Goal: Task Accomplishment & Management: Use online tool/utility

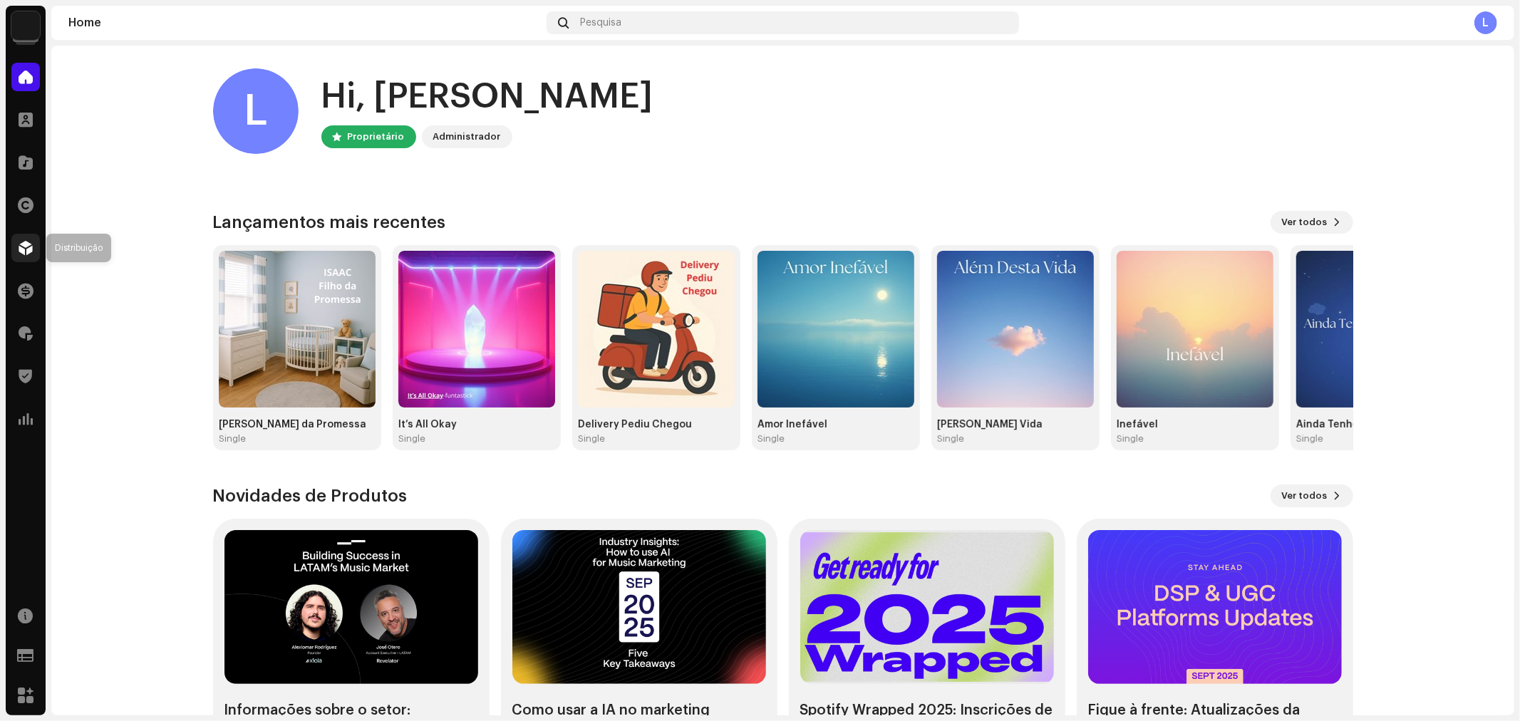
click at [26, 244] on span at bounding box center [26, 247] width 14 height 11
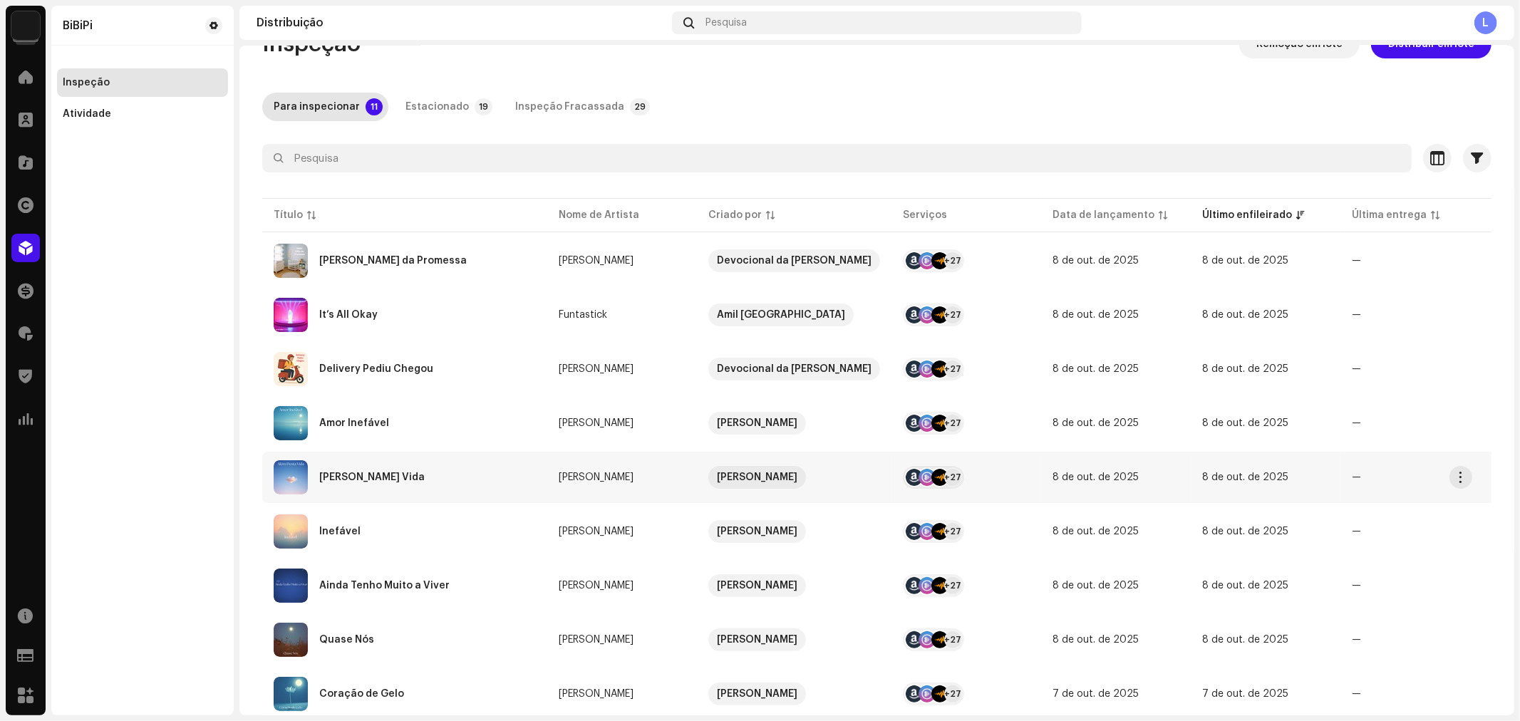
scroll to position [29, 0]
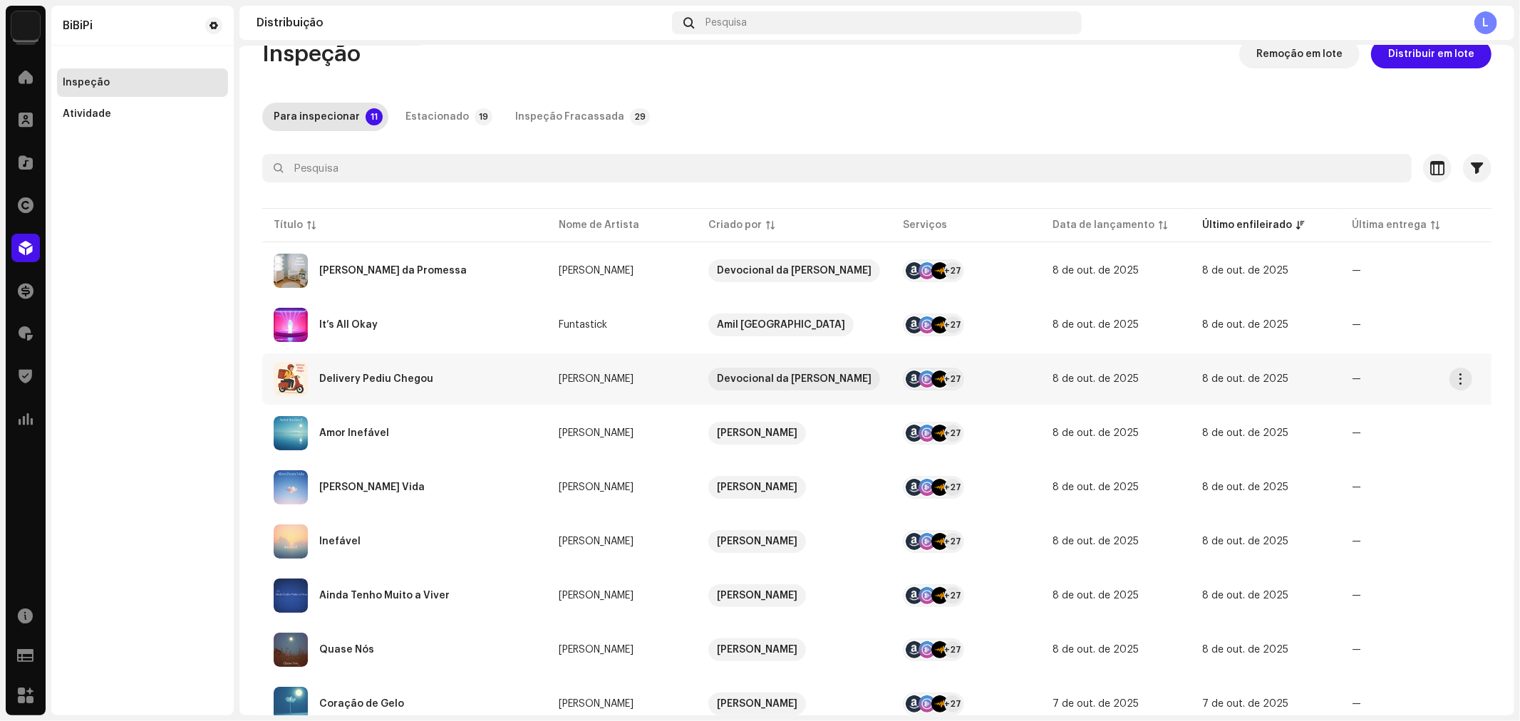
click at [446, 379] on div "Delivery Pediu Chegou" at bounding box center [405, 379] width 262 height 34
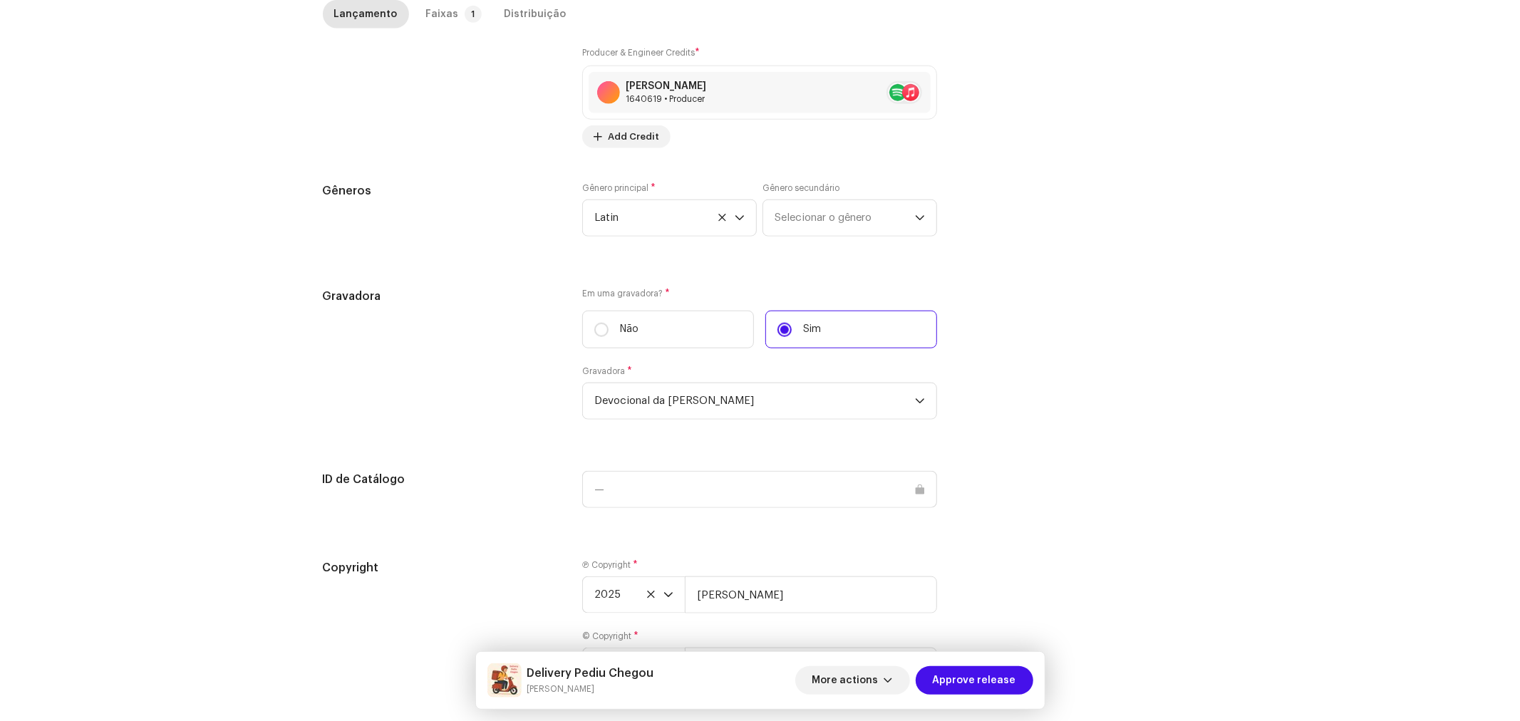
scroll to position [1194, 0]
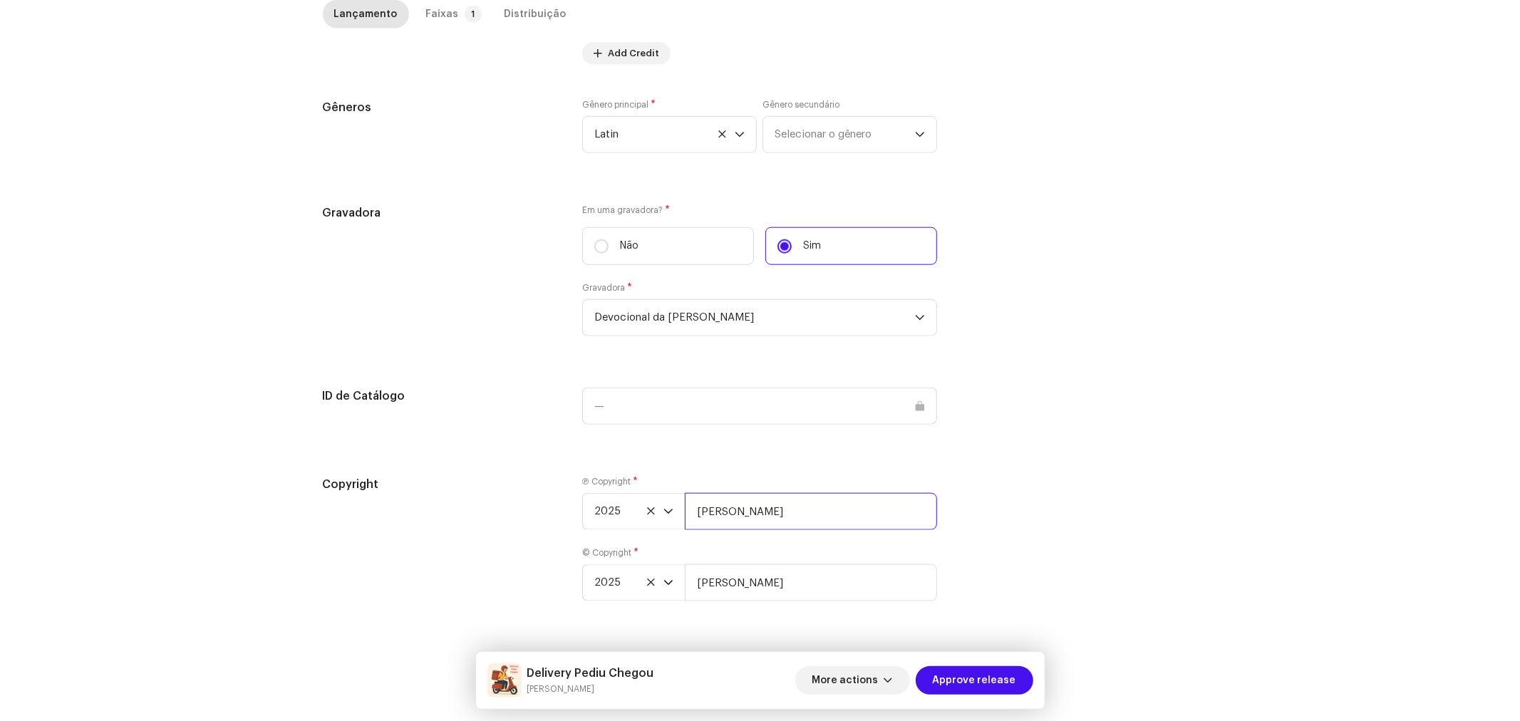
click at [801, 508] on input "[PERSON_NAME]" at bounding box center [811, 511] width 252 height 37
type input "[PERSON_NAME], Licenciada por BiBiPi"
click at [806, 573] on input "[PERSON_NAME]" at bounding box center [811, 583] width 252 height 37
type input "[PERSON_NAME], Licenciada por BiBiPi"
click at [440, 10] on div "Faixas" at bounding box center [442, 14] width 33 height 29
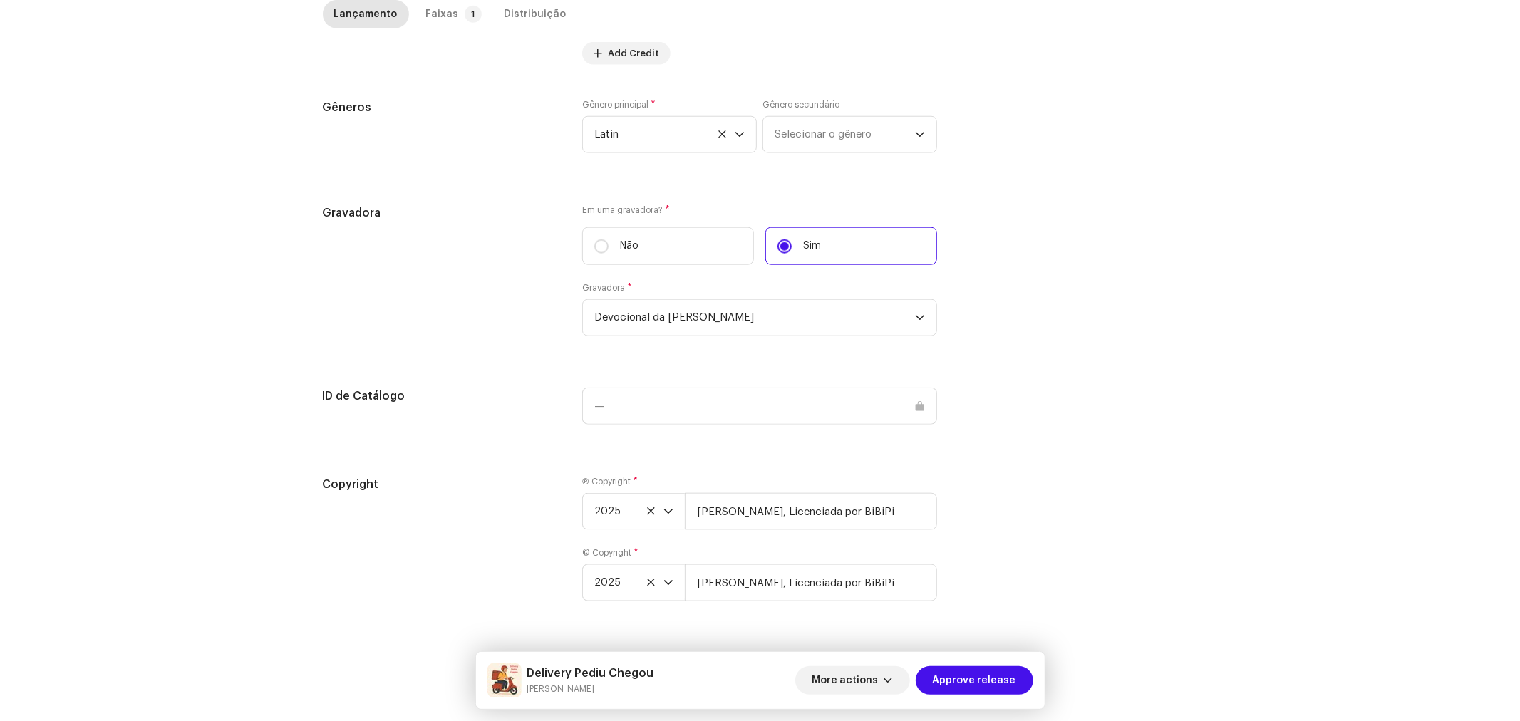
scroll to position [338, 0]
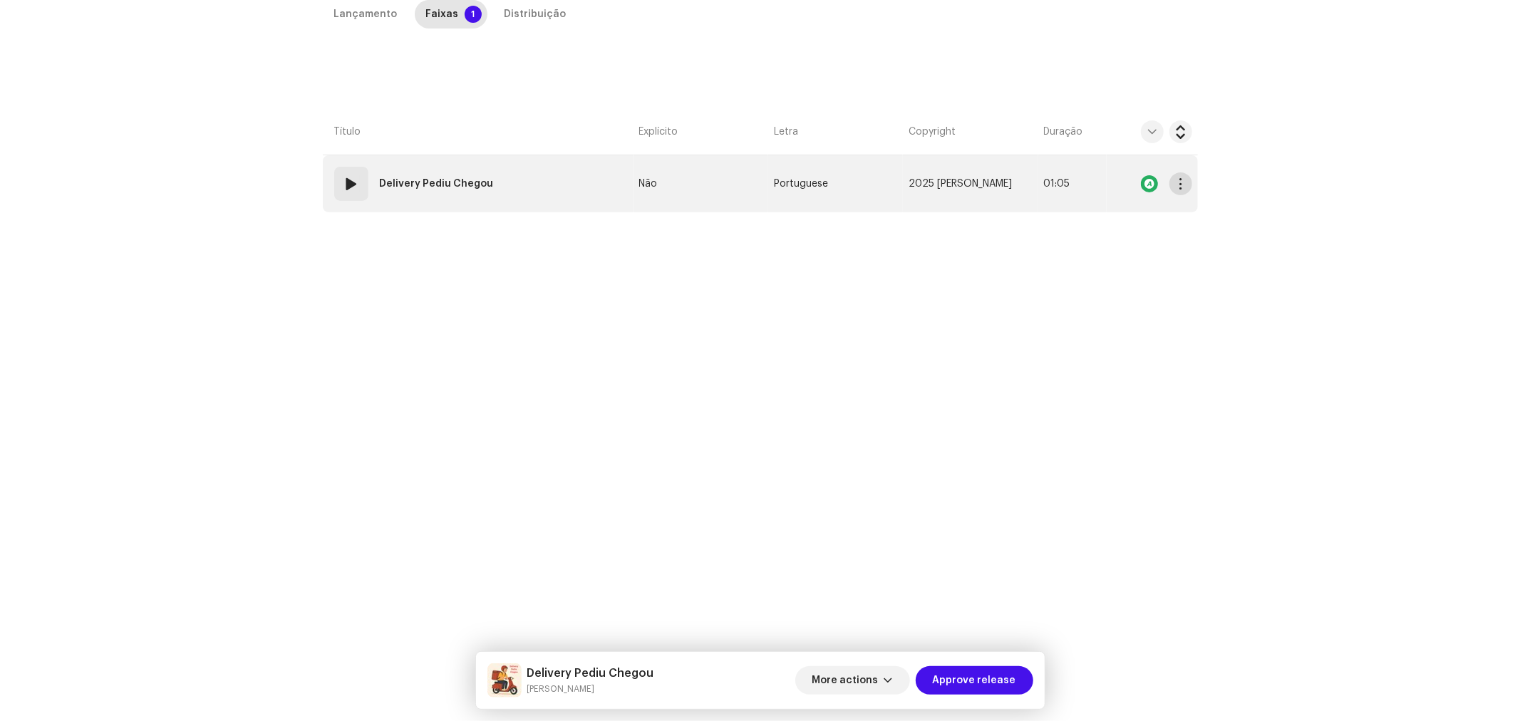
click at [1177, 186] on span "button" at bounding box center [1180, 183] width 11 height 11
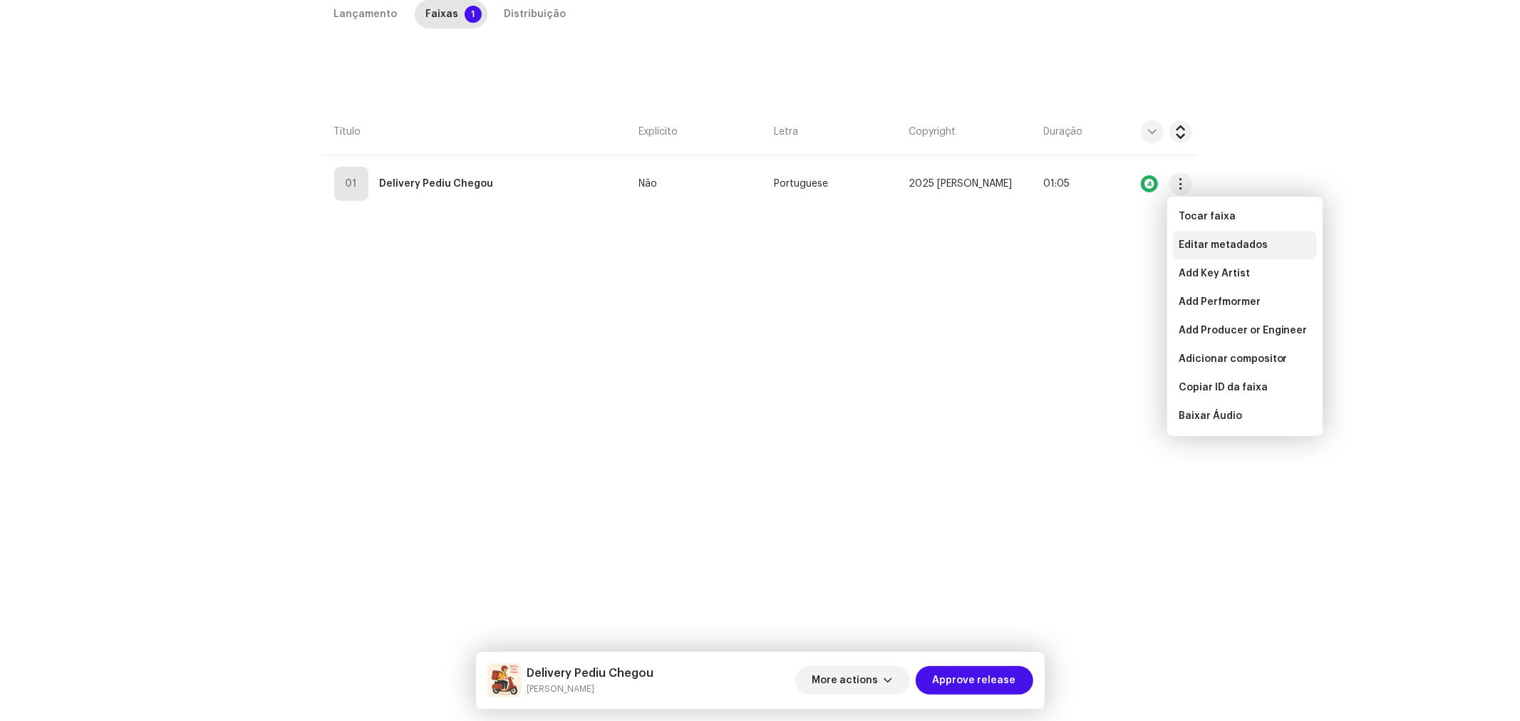
click at [1189, 242] on span "Editar metadados" at bounding box center [1223, 245] width 89 height 11
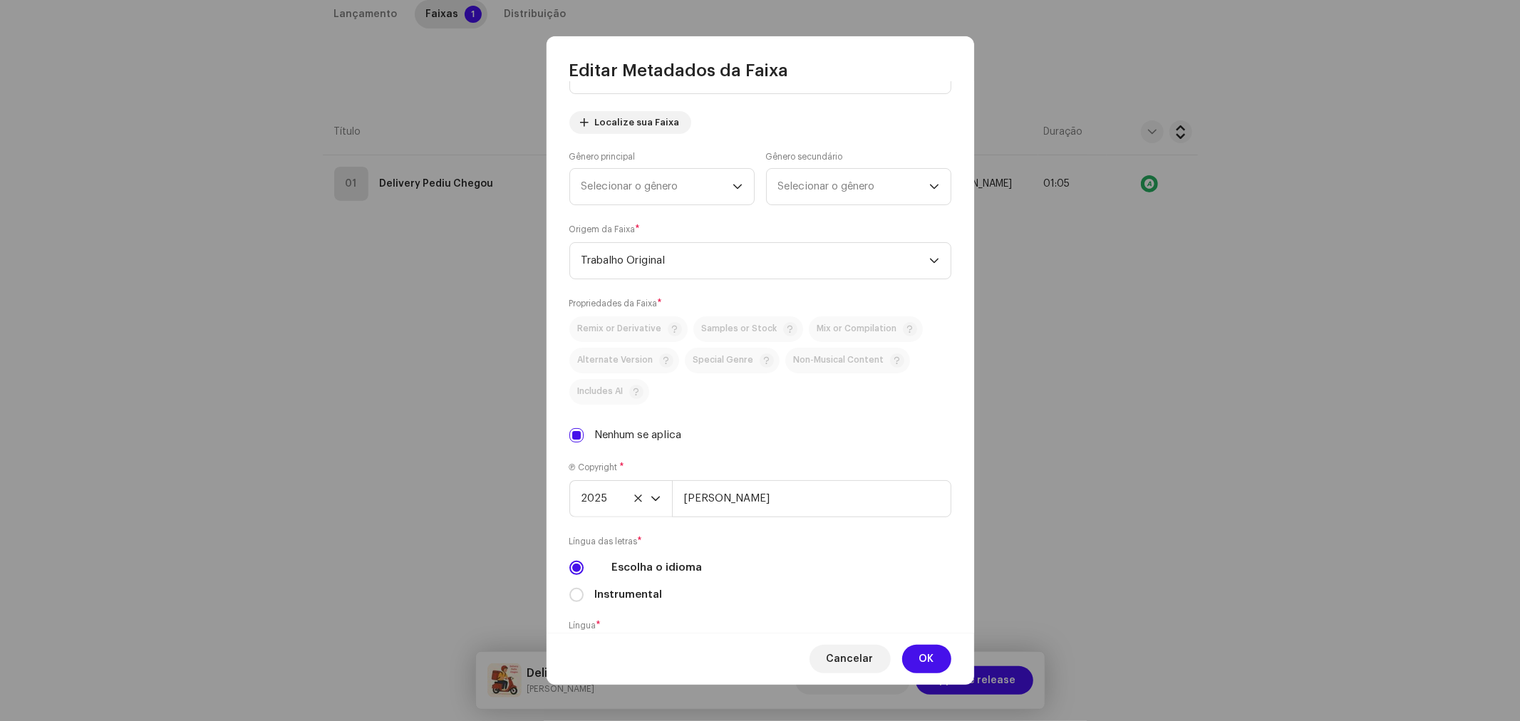
scroll to position [302, 0]
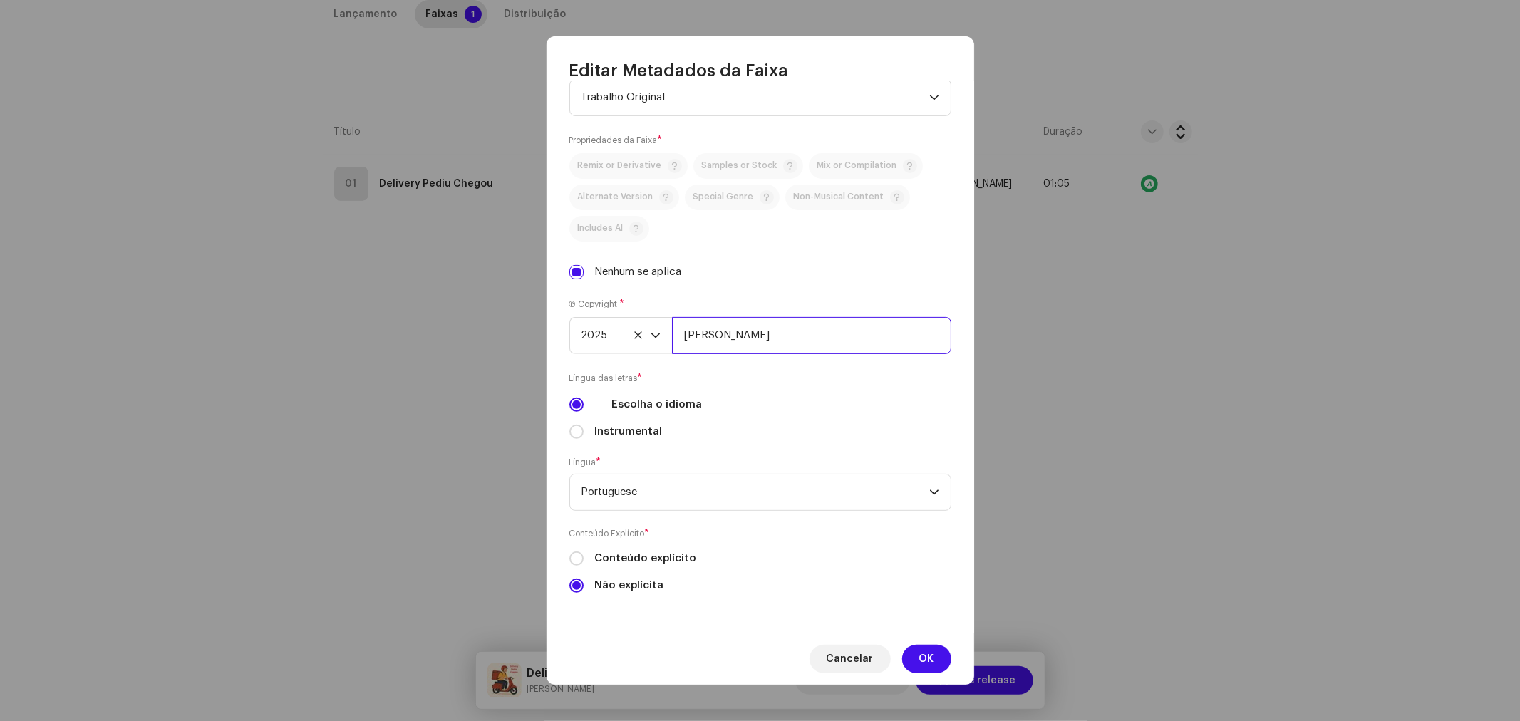
click at [804, 344] on input "[PERSON_NAME]" at bounding box center [811, 335] width 279 height 37
type input "[PERSON_NAME], Licenciada por BiBiPi"
click at [928, 654] on span "OK" at bounding box center [927, 659] width 15 height 29
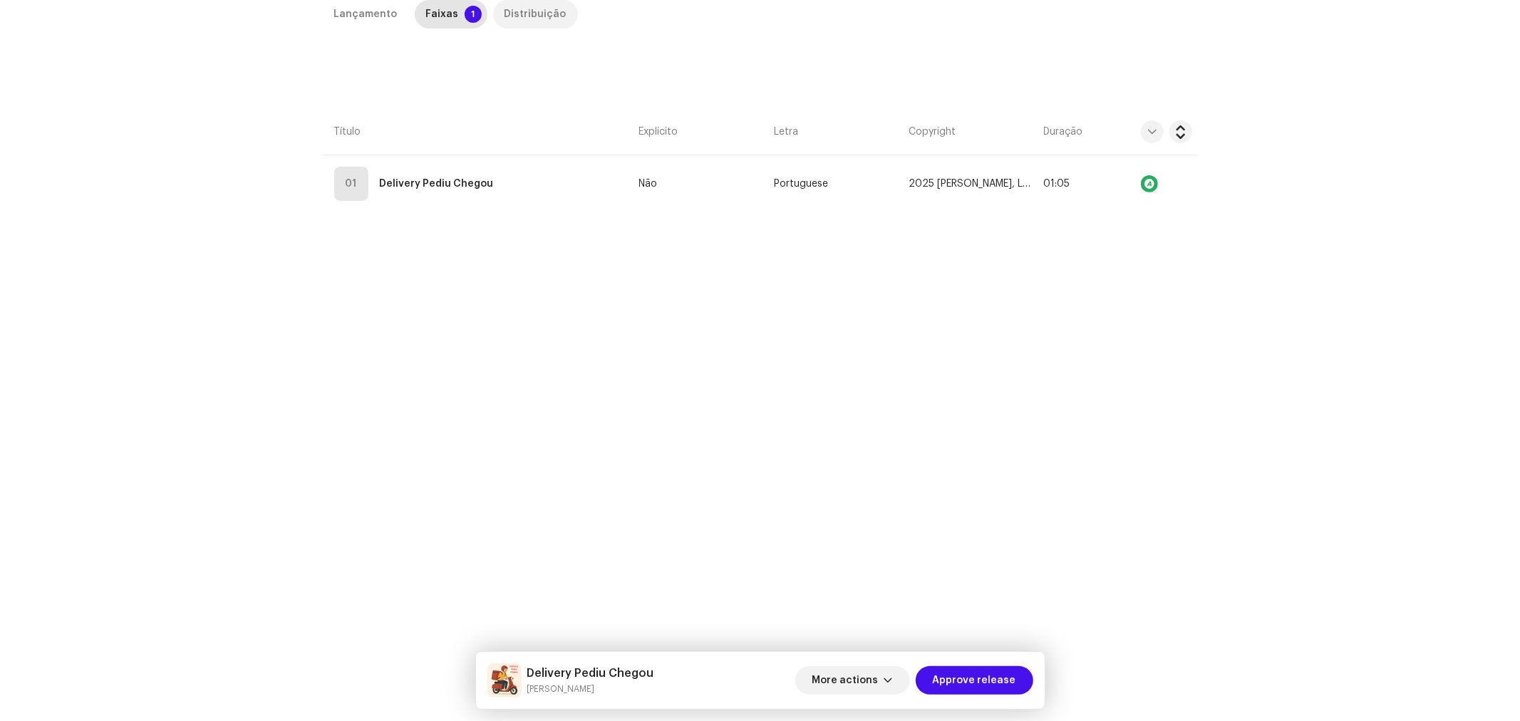
click at [536, 12] on div "Distribuição" at bounding box center [536, 14] width 62 height 29
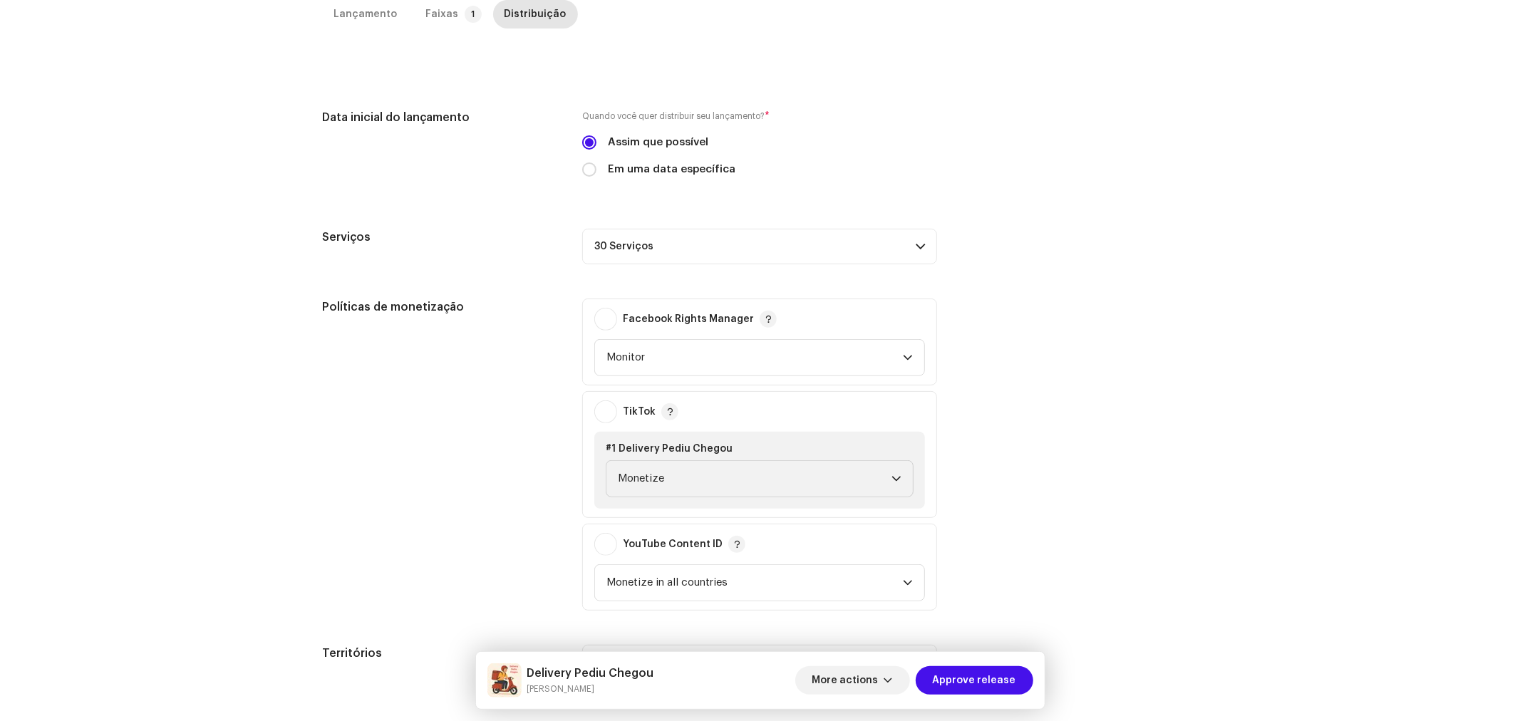
scroll to position [401, 0]
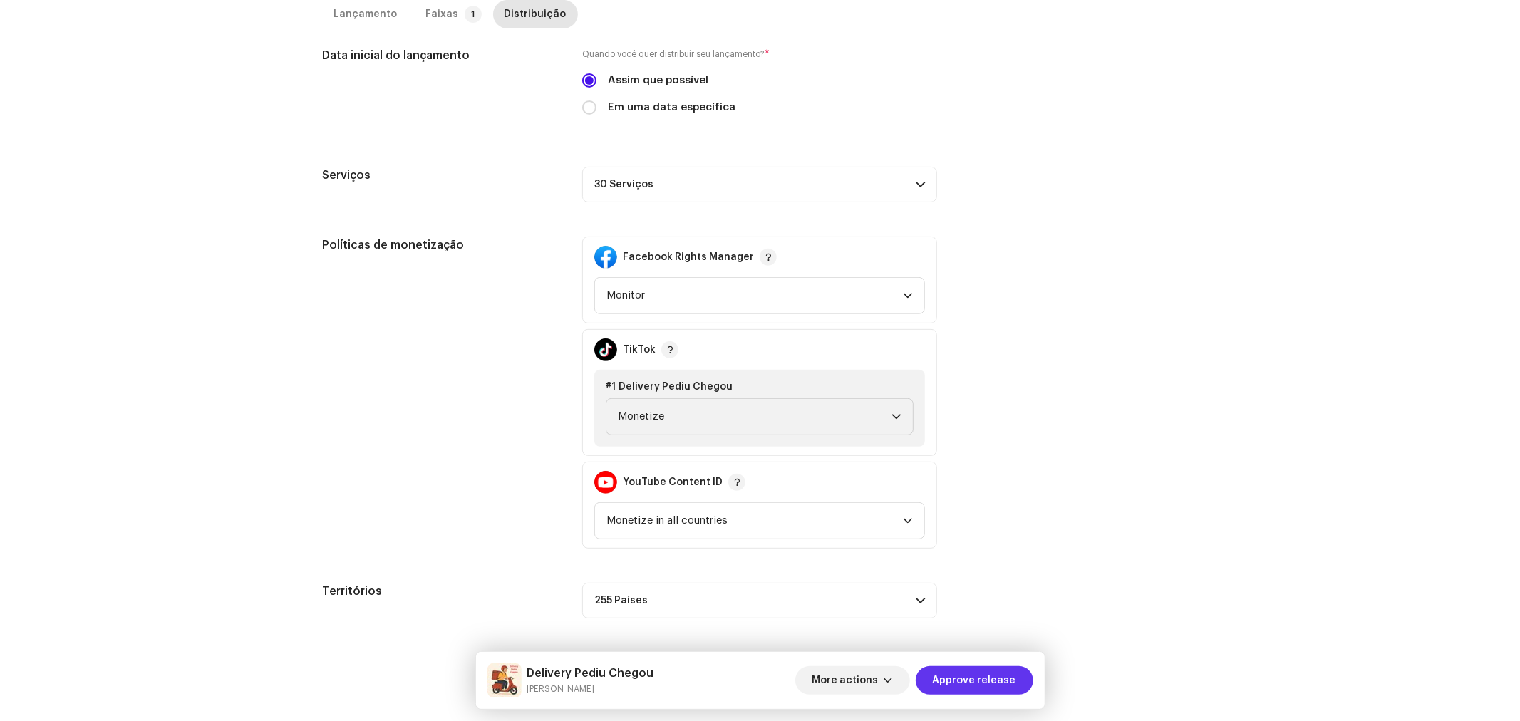
click at [994, 679] on span "Approve release" at bounding box center [974, 680] width 83 height 29
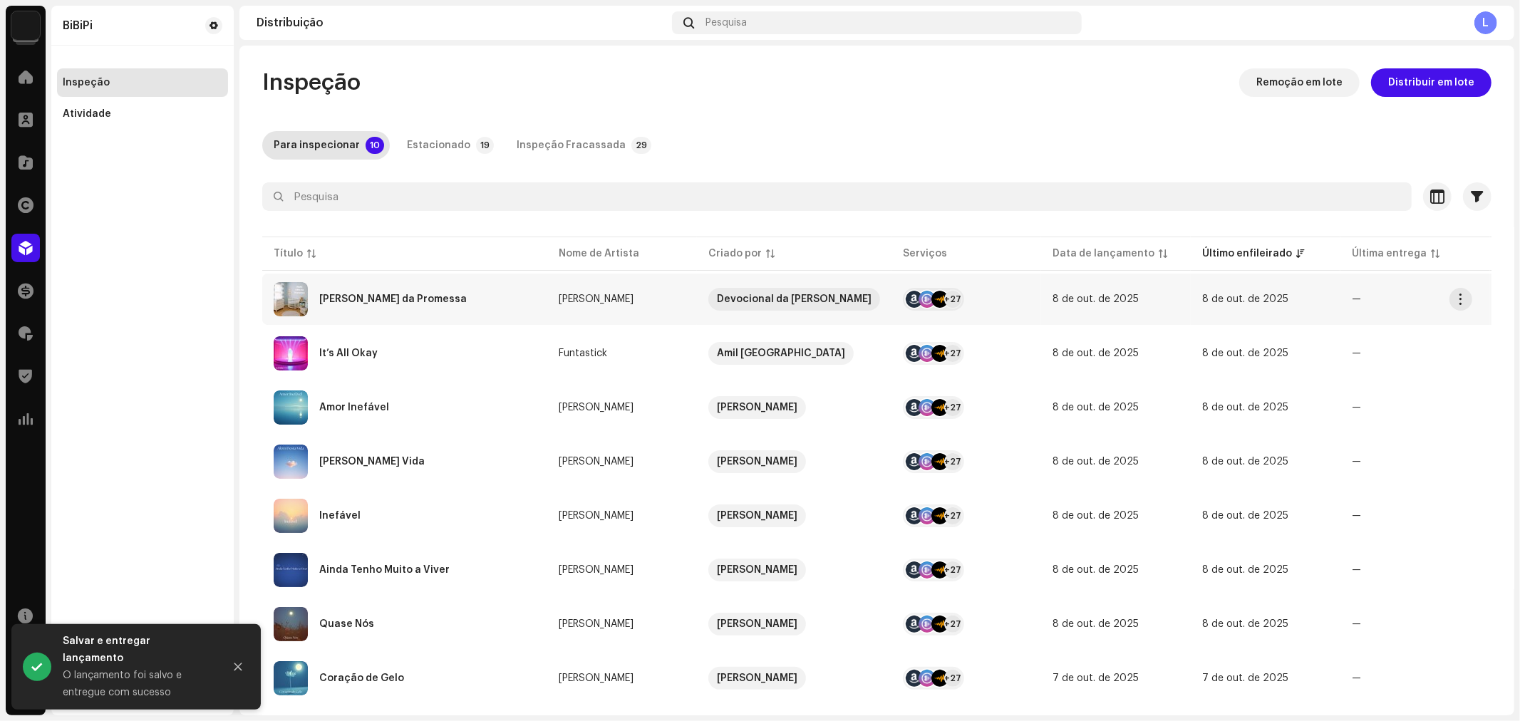
click at [401, 294] on div "[PERSON_NAME] da Promessa" at bounding box center [393, 299] width 148 height 10
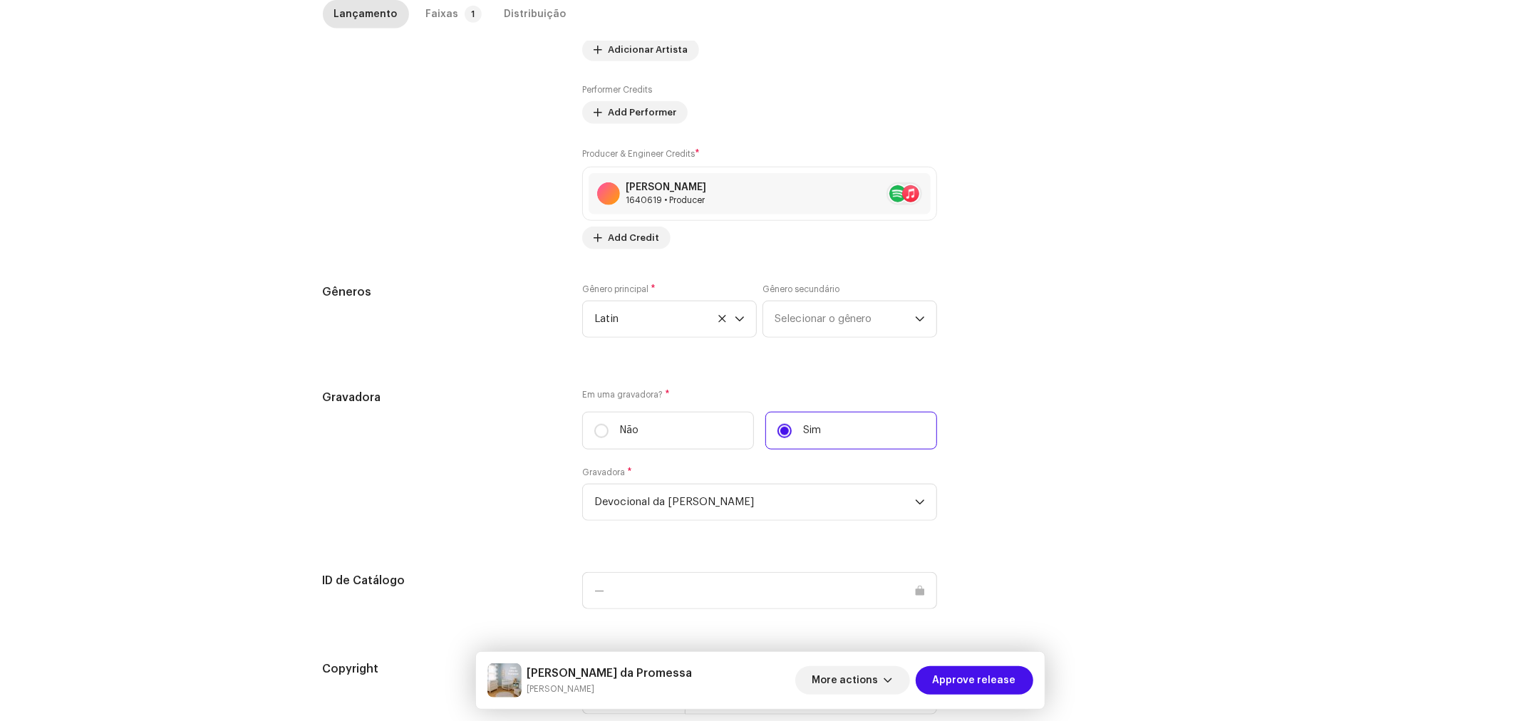
scroll to position [1194, 0]
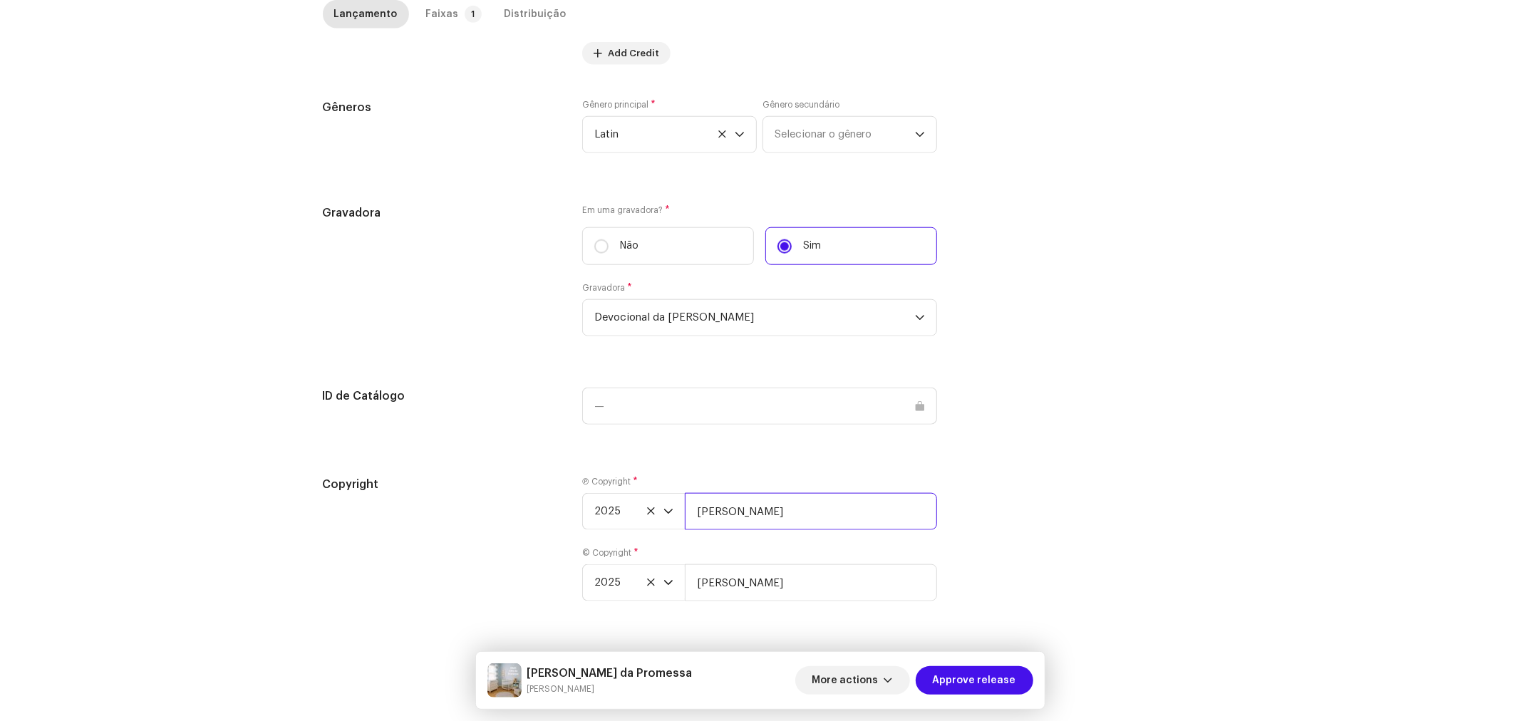
click at [825, 512] on input "[PERSON_NAME]" at bounding box center [811, 511] width 252 height 37
type input "[PERSON_NAME], Licenciada por BiBiPi"
drag, startPoint x: 809, startPoint y: 590, endPoint x: 825, endPoint y: 575, distance: 21.2
click at [809, 590] on input "[PERSON_NAME]" at bounding box center [811, 583] width 252 height 37
type input "[PERSON_NAME], Licenciada por BiBiPi"
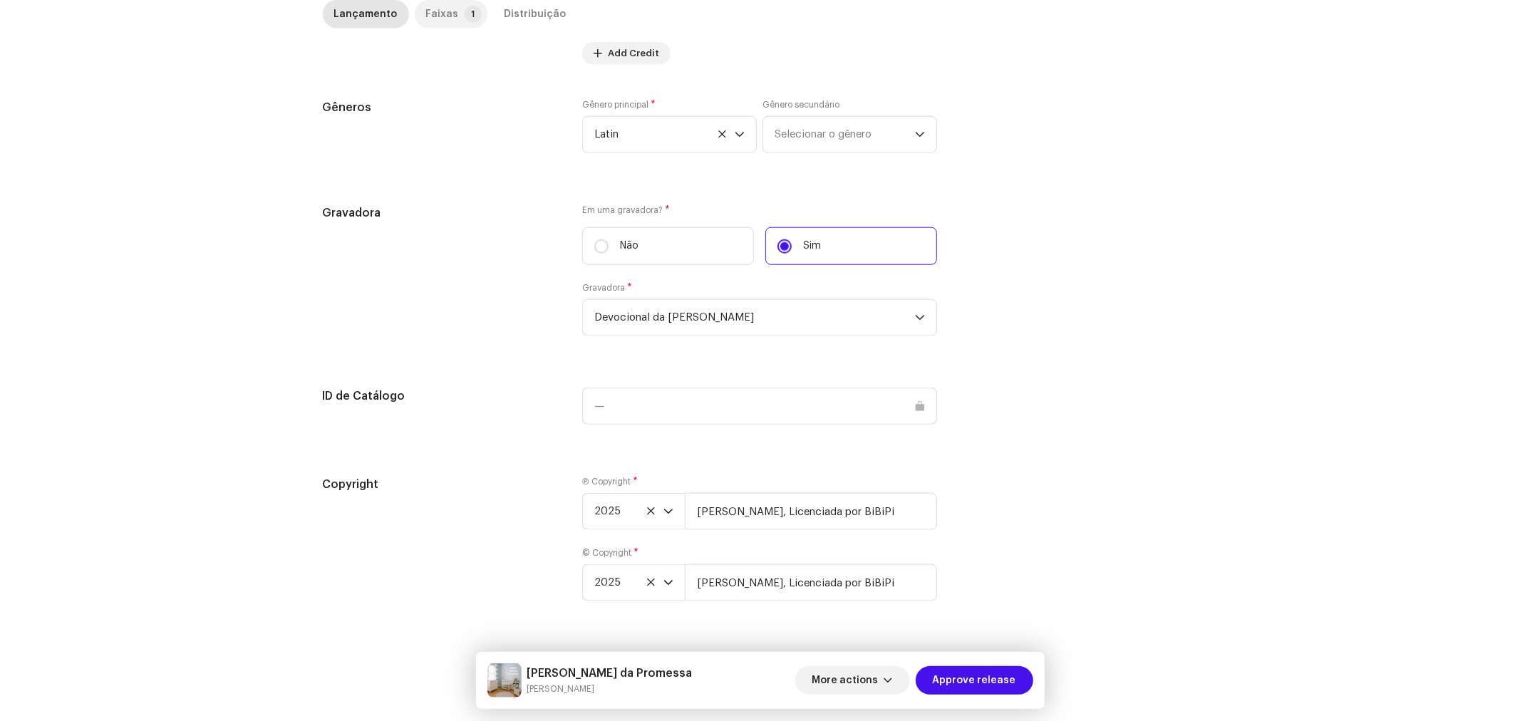
click at [445, 8] on div "Faixas" at bounding box center [442, 14] width 33 height 29
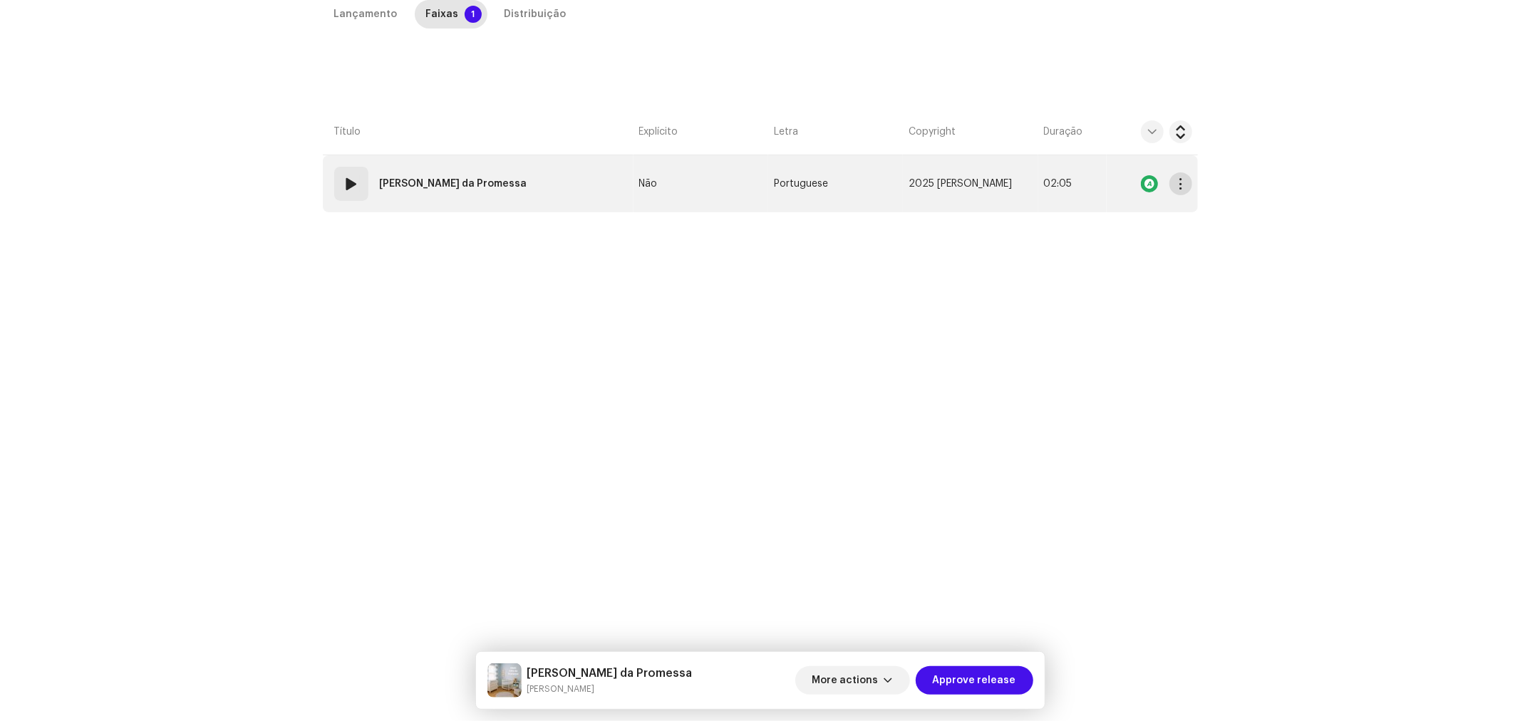
click at [1184, 192] on button "button" at bounding box center [1181, 184] width 23 height 23
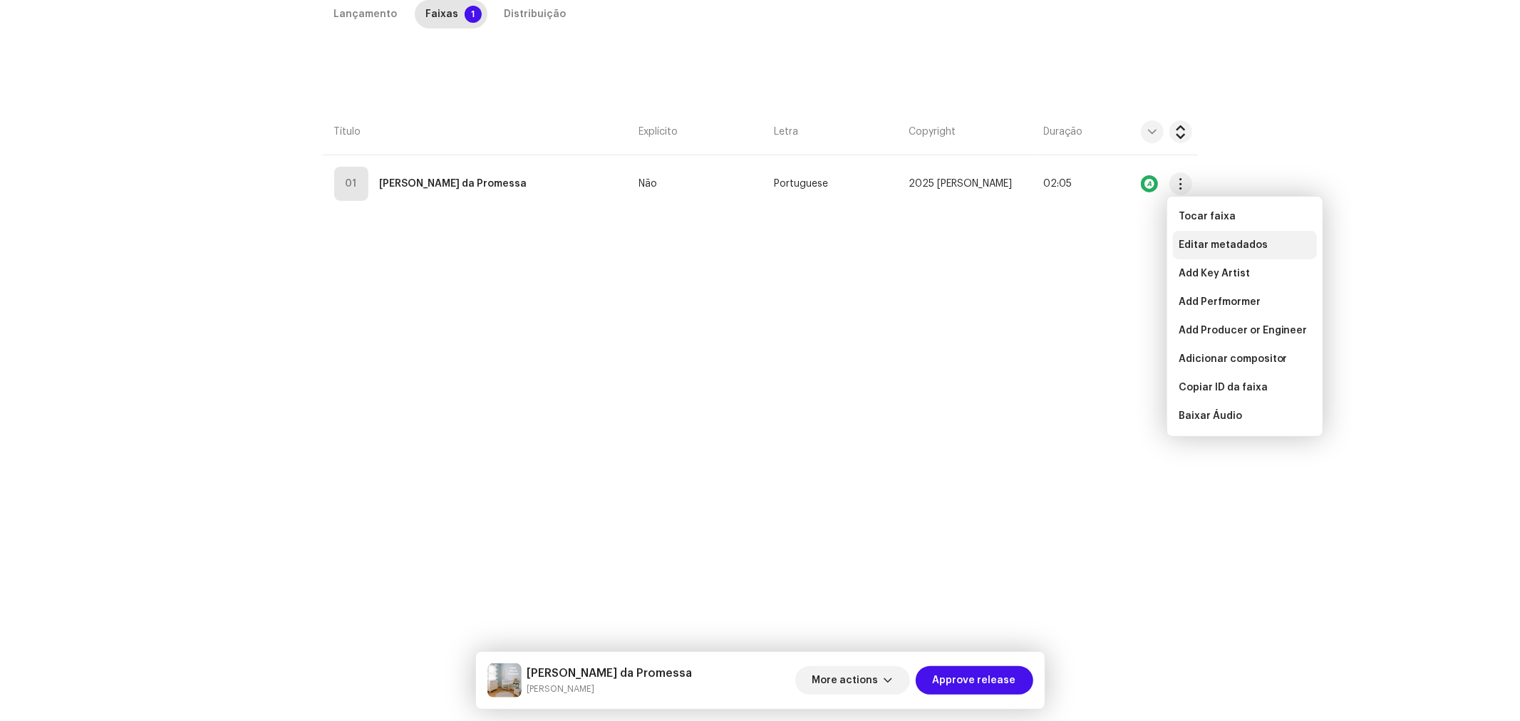
click at [1198, 249] on span "Editar metadados" at bounding box center [1223, 245] width 89 height 11
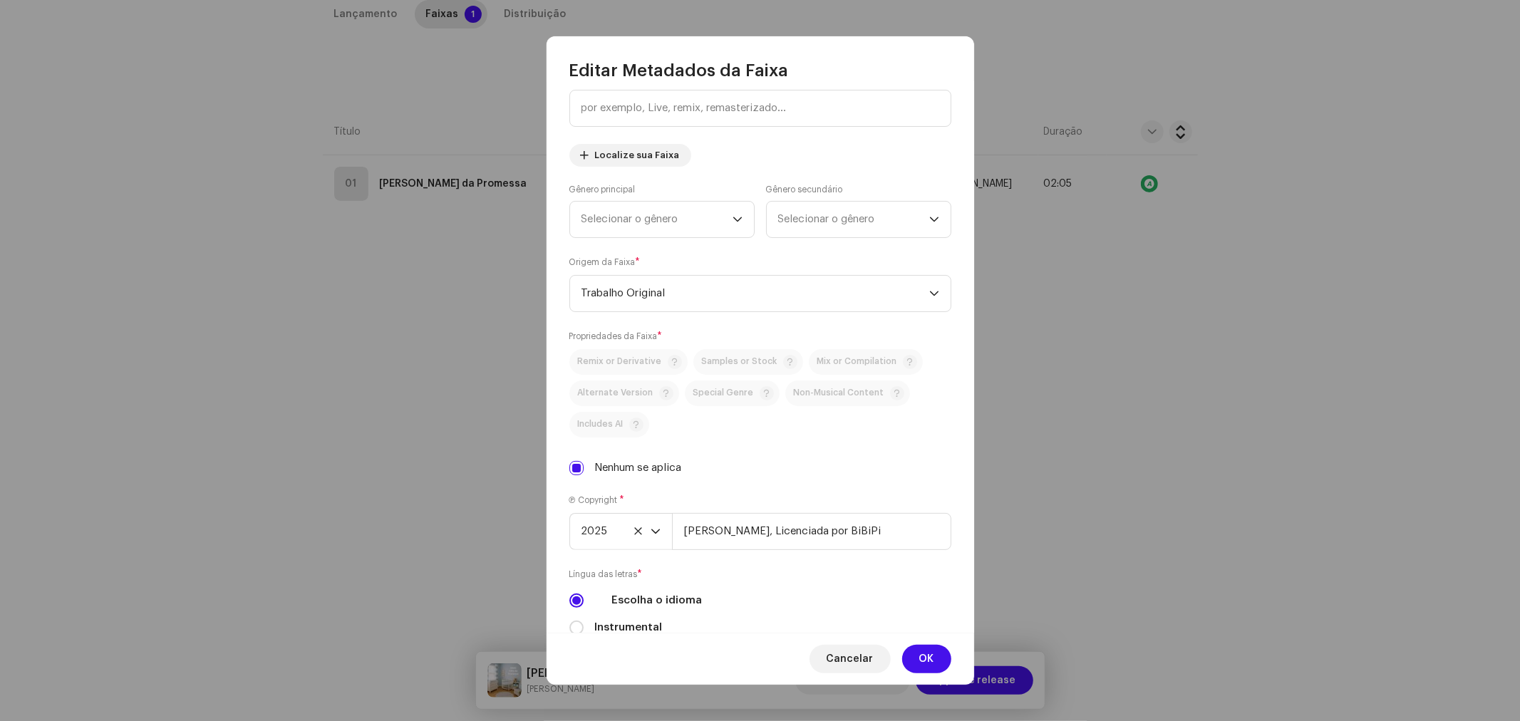
scroll to position [302, 0]
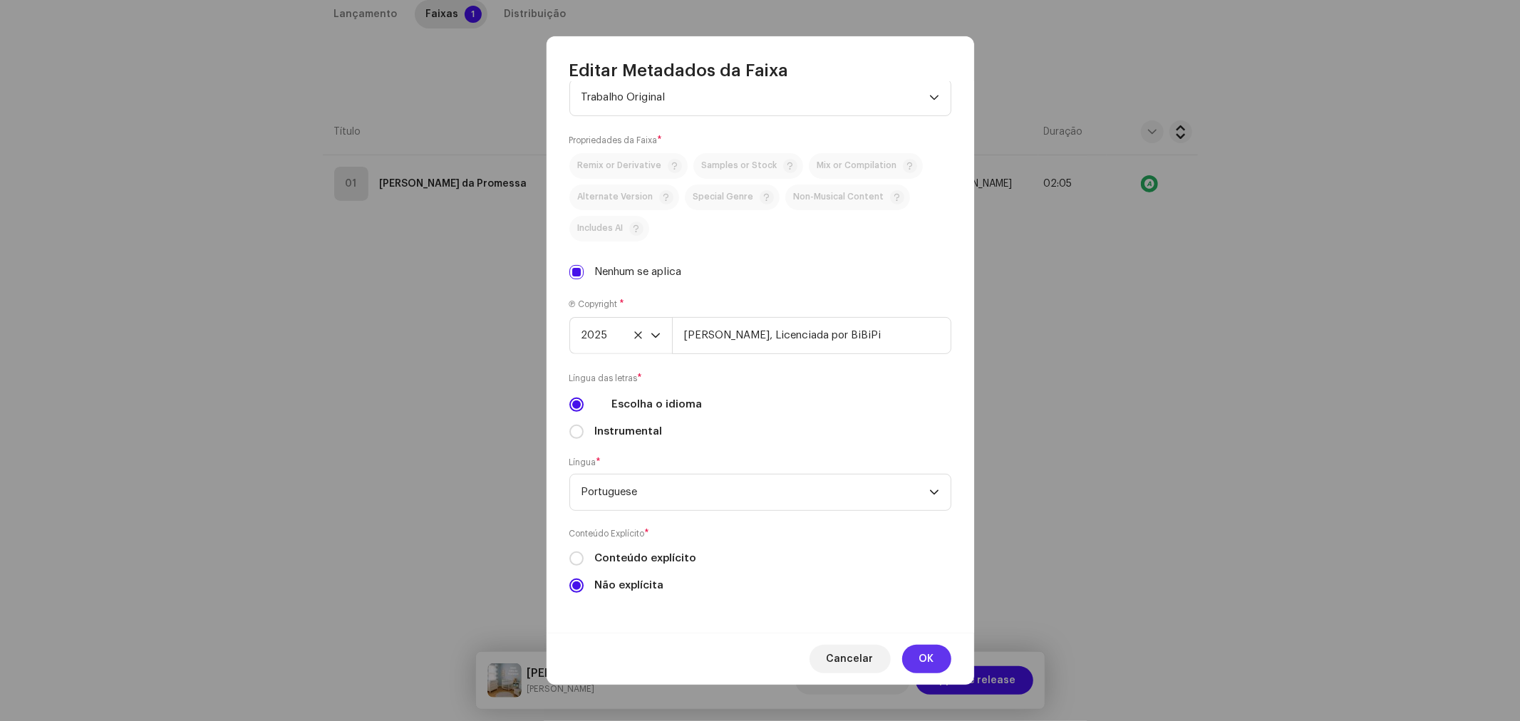
click at [934, 659] on span "OK" at bounding box center [927, 659] width 15 height 29
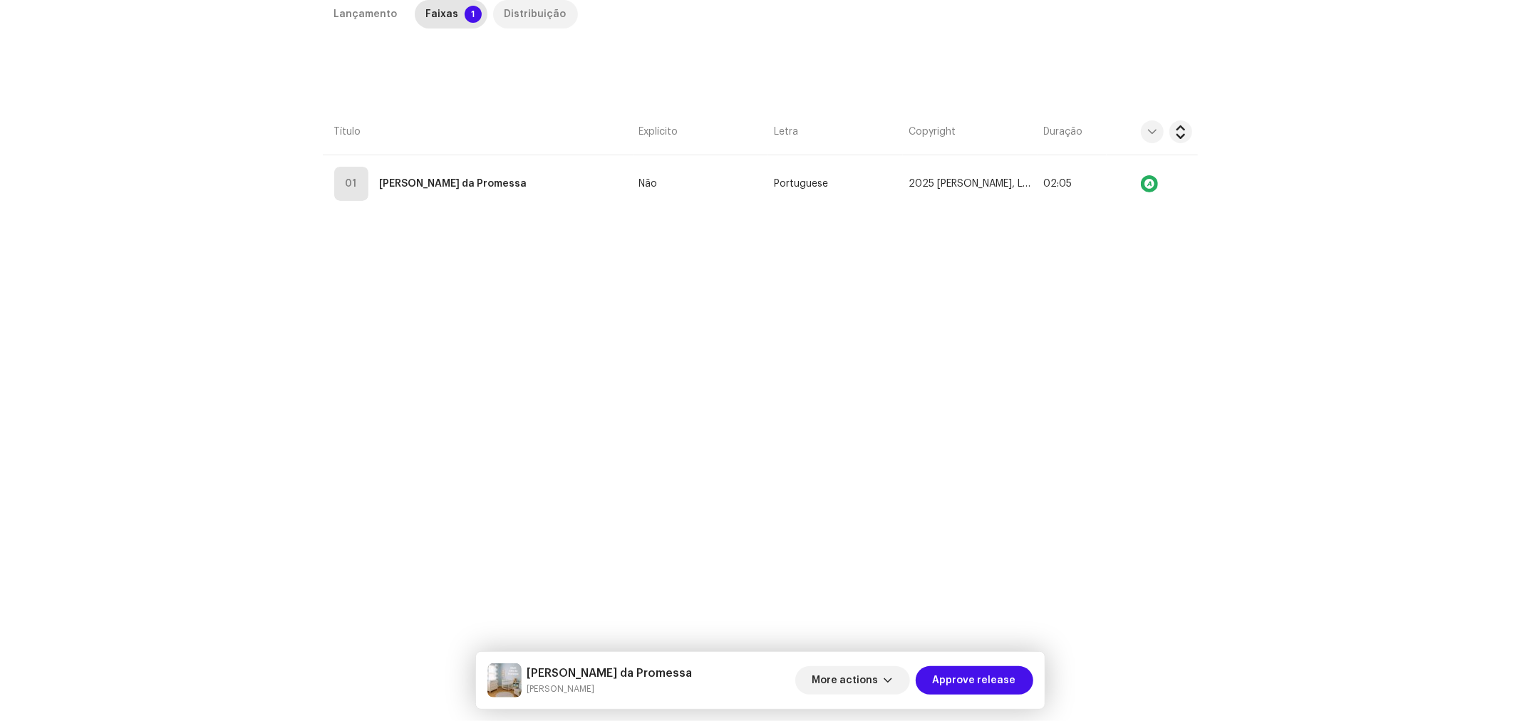
click at [510, 19] on div "Distribuição" at bounding box center [536, 14] width 62 height 29
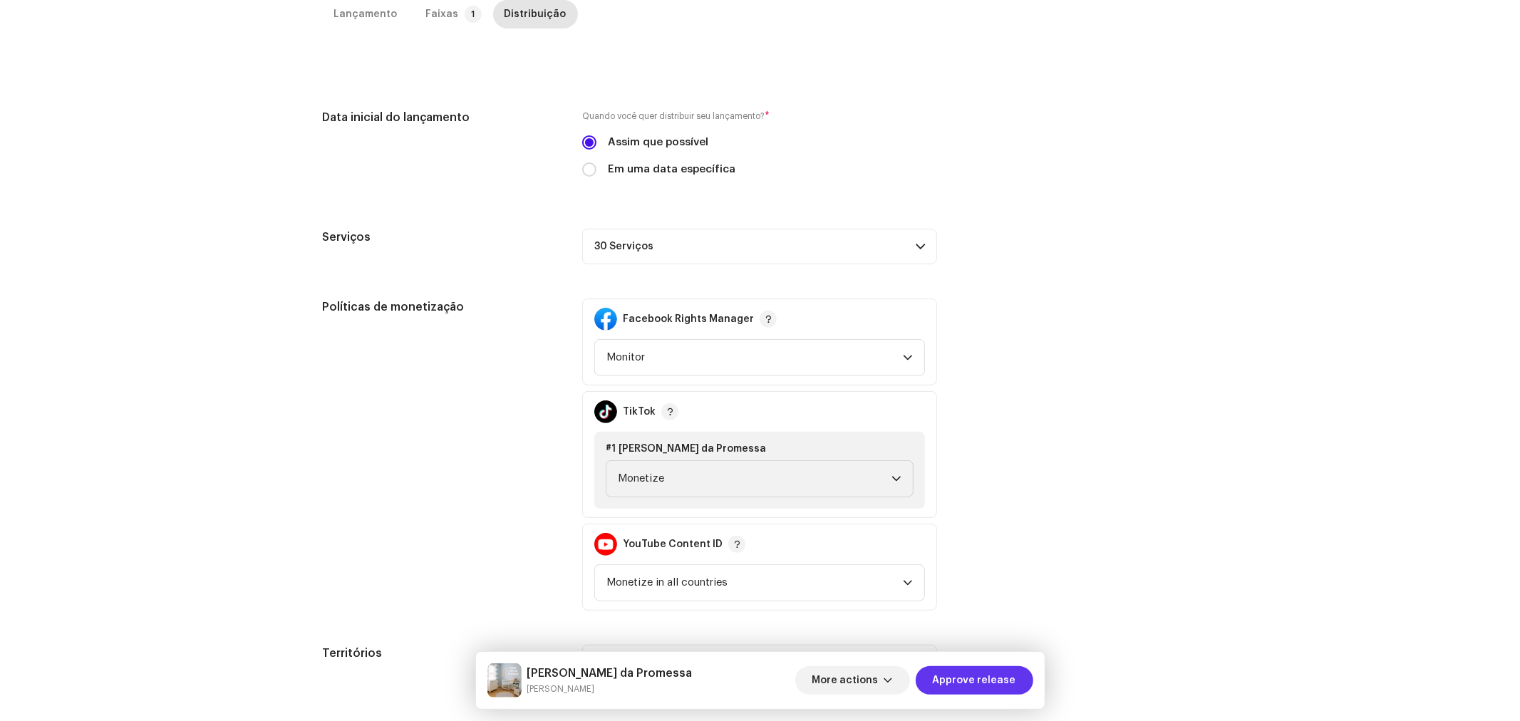
click at [997, 684] on span "Approve release" at bounding box center [974, 680] width 83 height 29
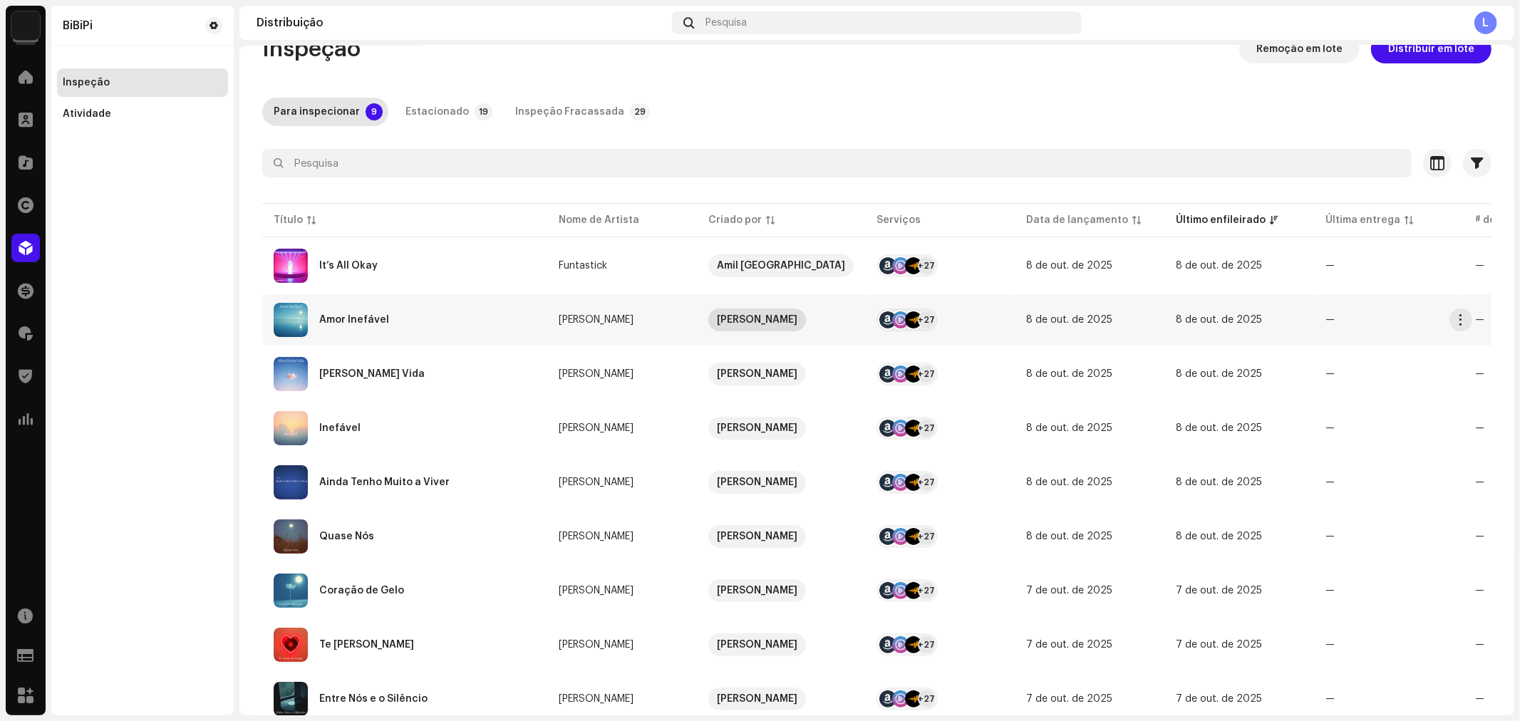
scroll to position [80, 0]
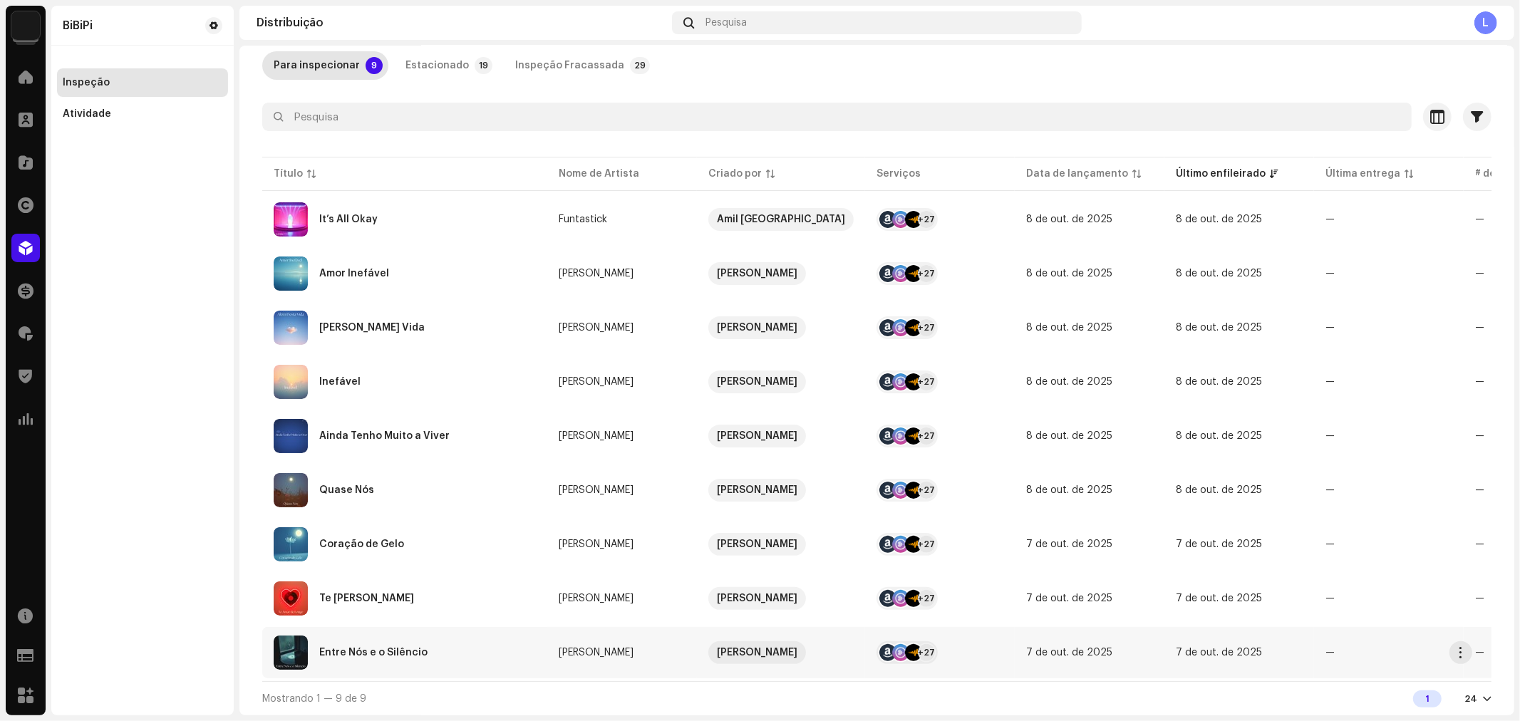
click at [460, 647] on div "Entre Nós e o Silêncio" at bounding box center [405, 653] width 262 height 34
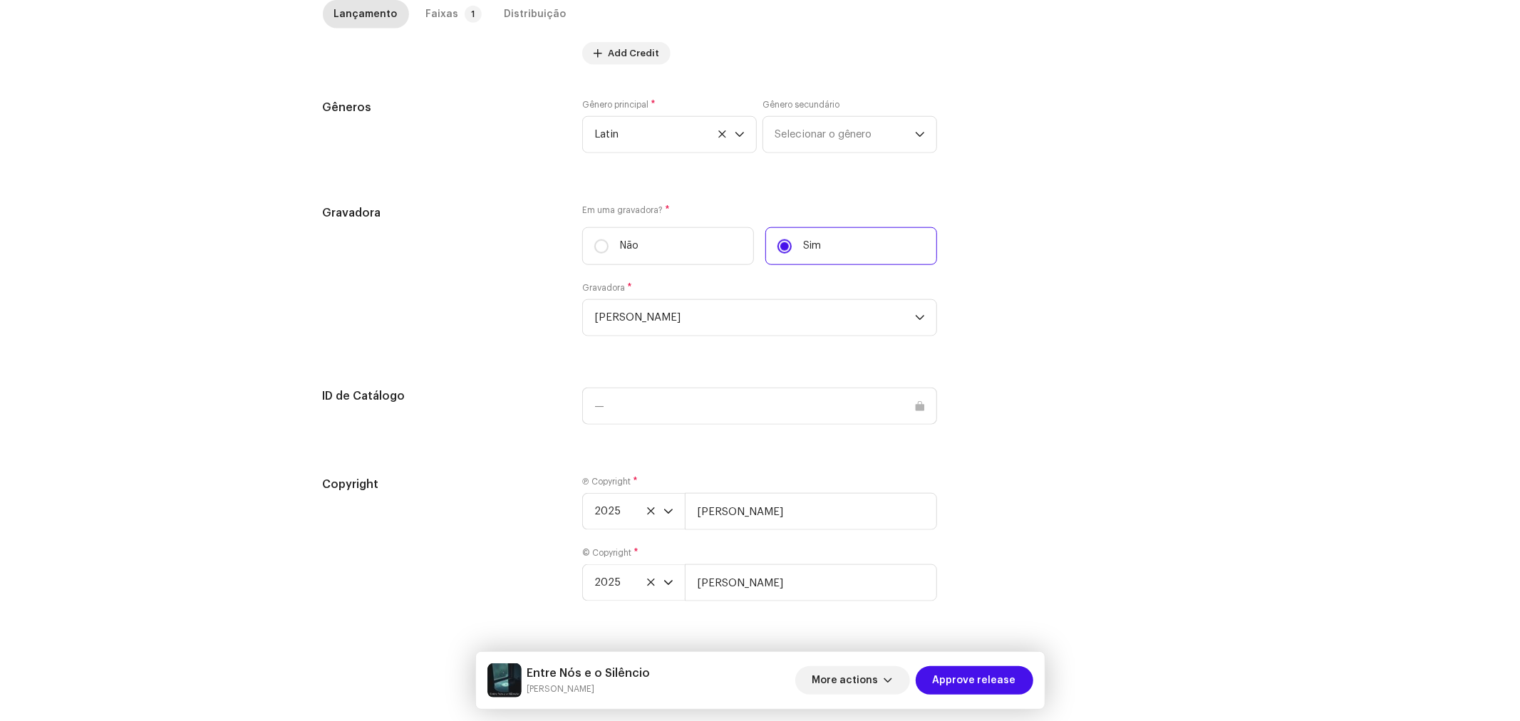
scroll to position [1194, 0]
click at [831, 493] on input "[PERSON_NAME]" at bounding box center [811, 511] width 252 height 37
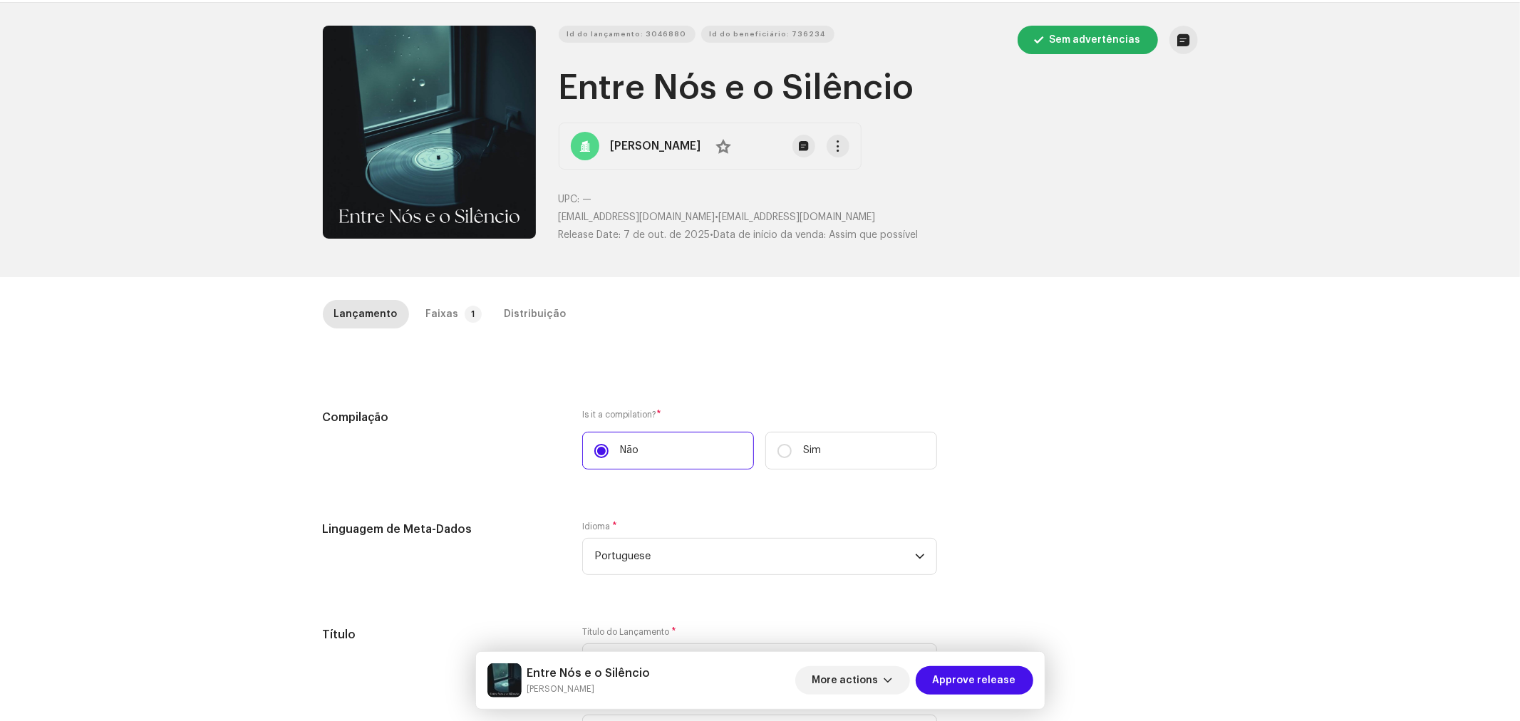
scroll to position [0, 0]
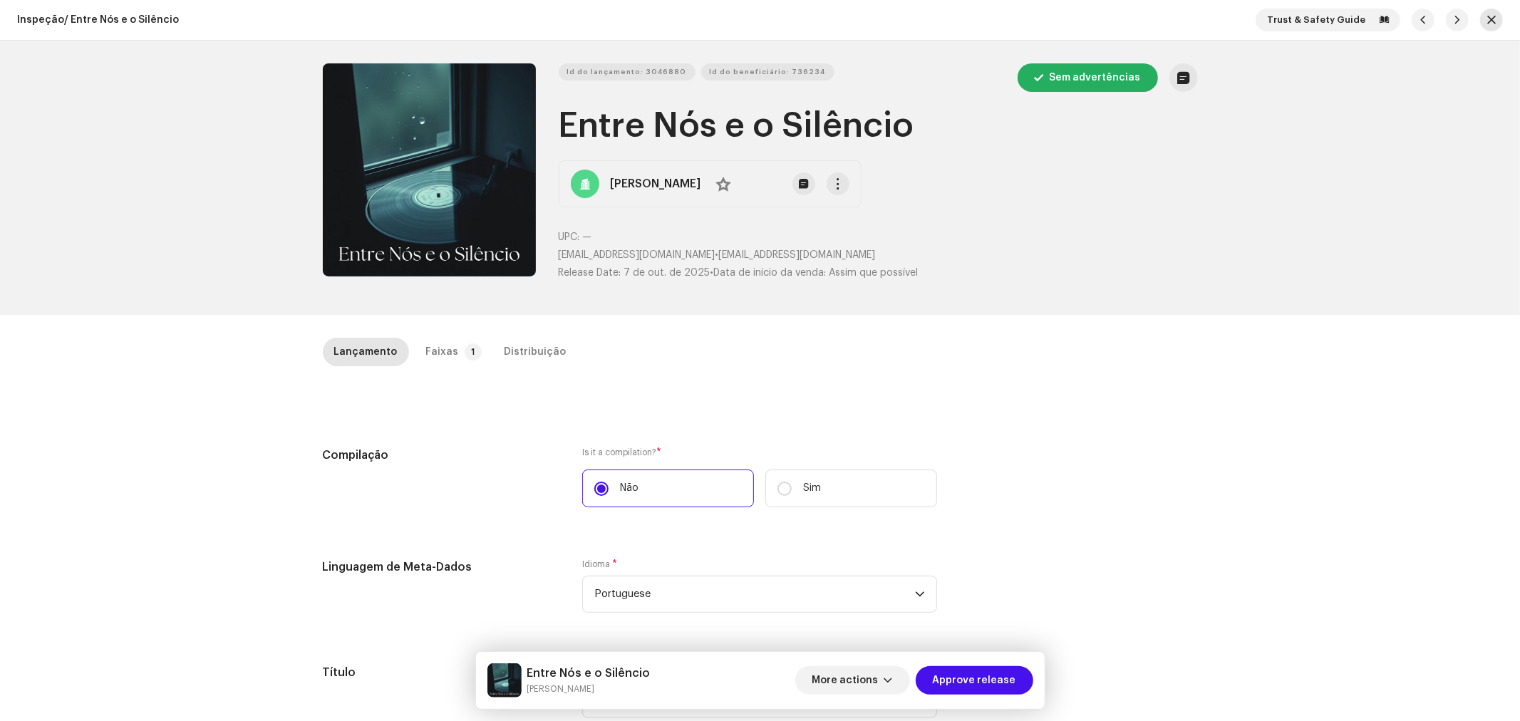
click at [1487, 11] on button "button" at bounding box center [1492, 20] width 23 height 23
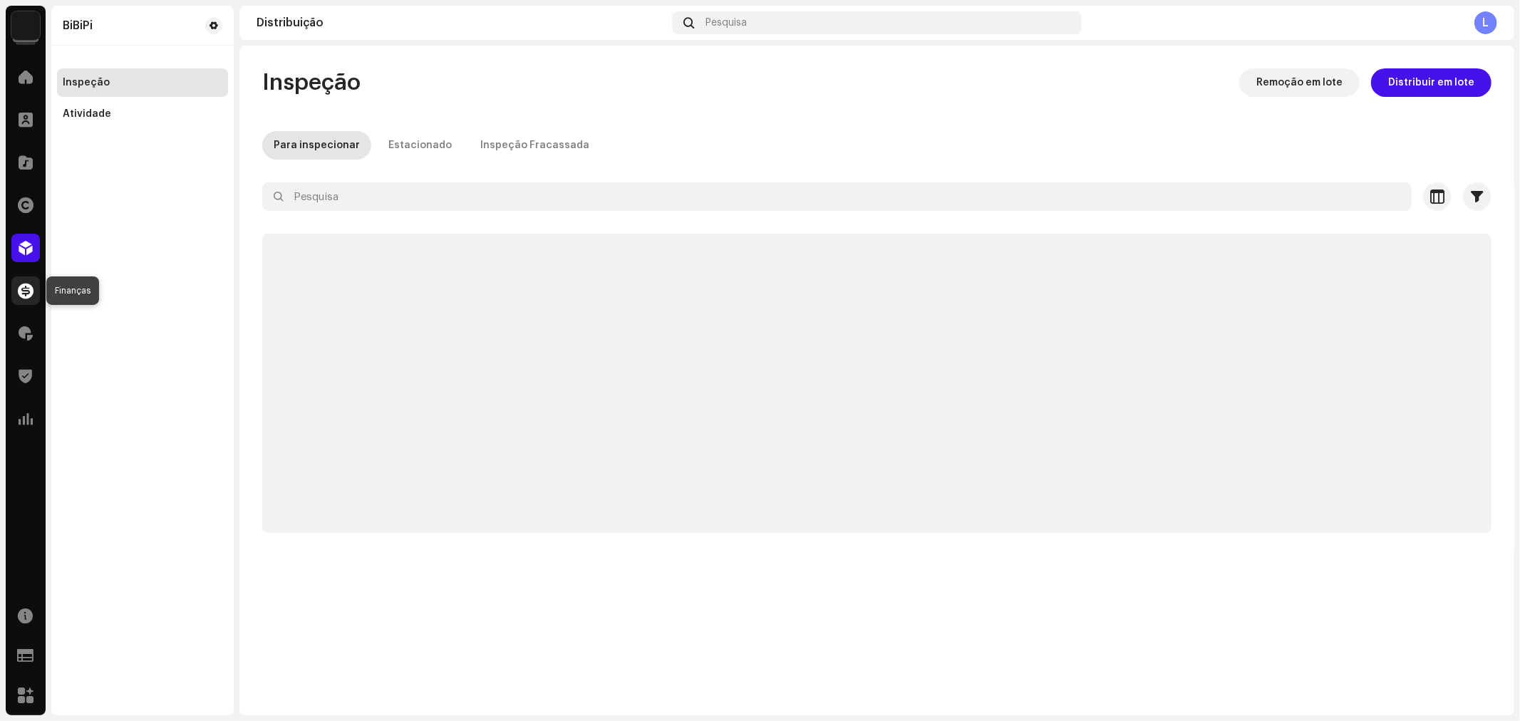
click at [32, 293] on span at bounding box center [26, 290] width 16 height 11
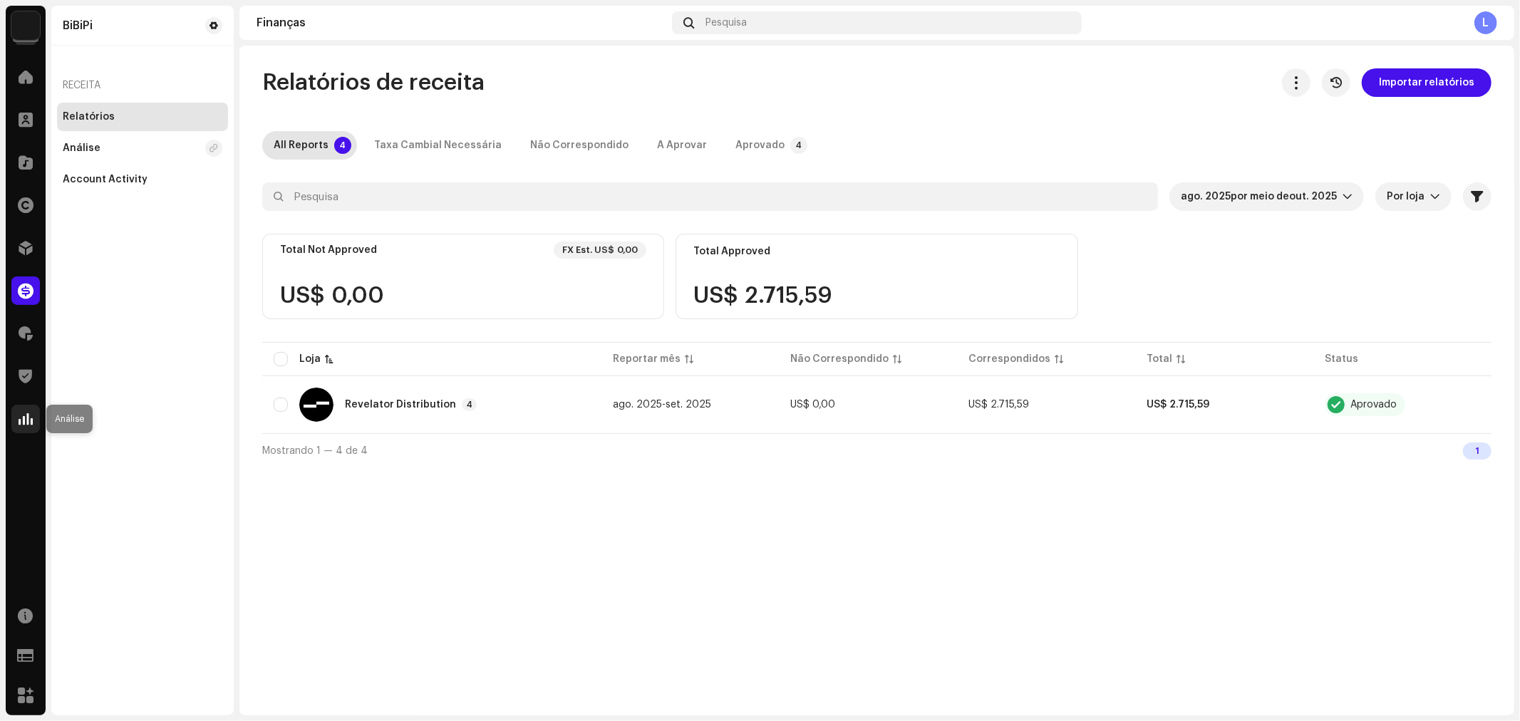
click at [29, 415] on span at bounding box center [26, 418] width 14 height 11
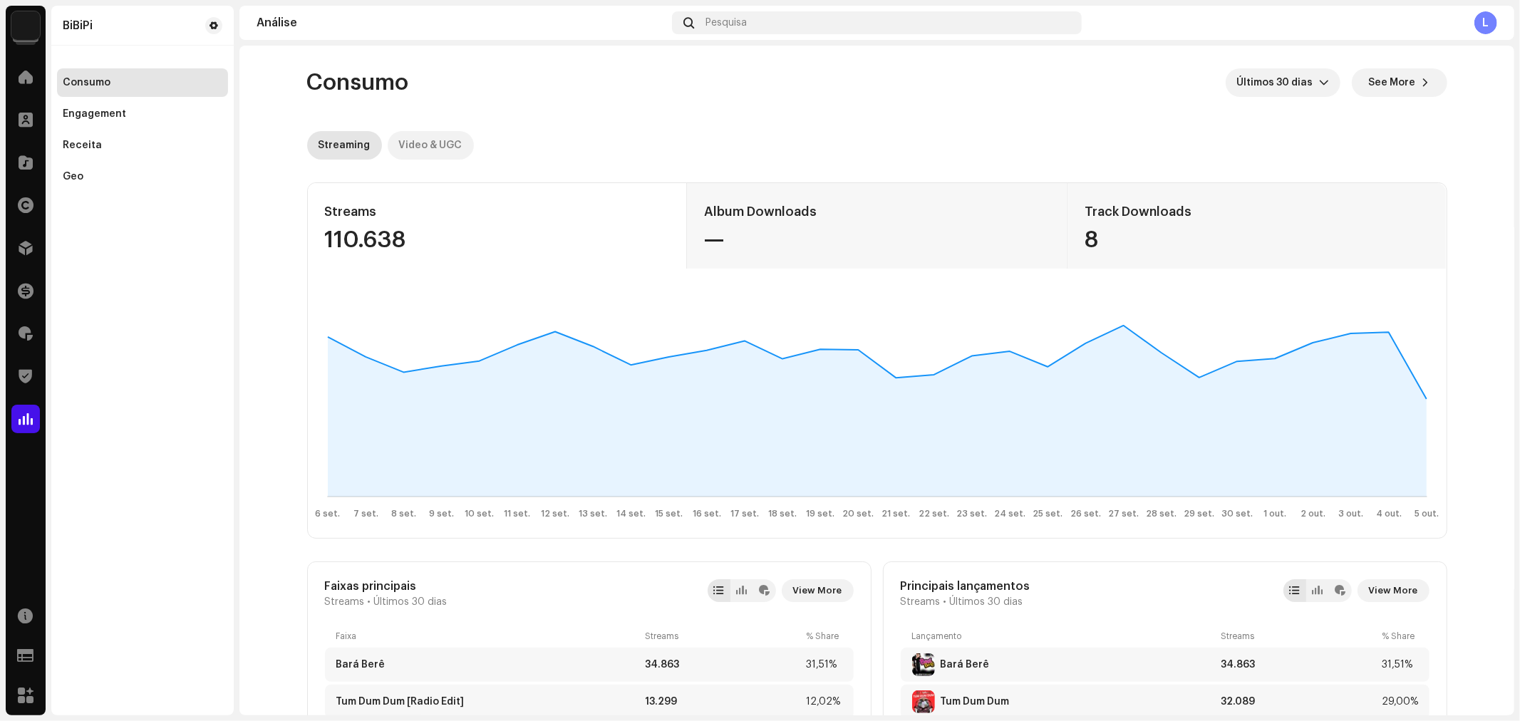
click at [438, 150] on div "Video & UGC" at bounding box center [430, 145] width 63 height 29
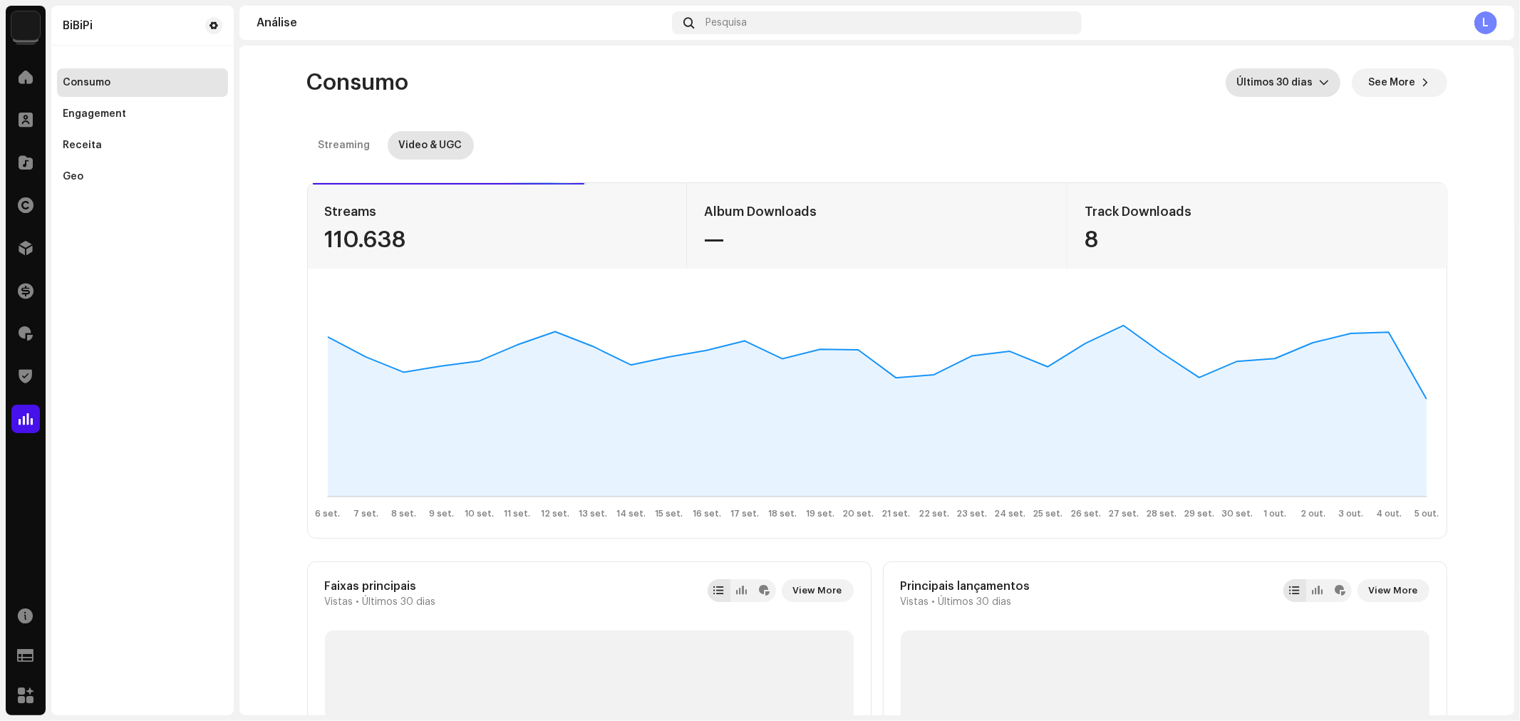
click at [1294, 78] on span "Últimos 30 dias" at bounding box center [1278, 82] width 82 height 29
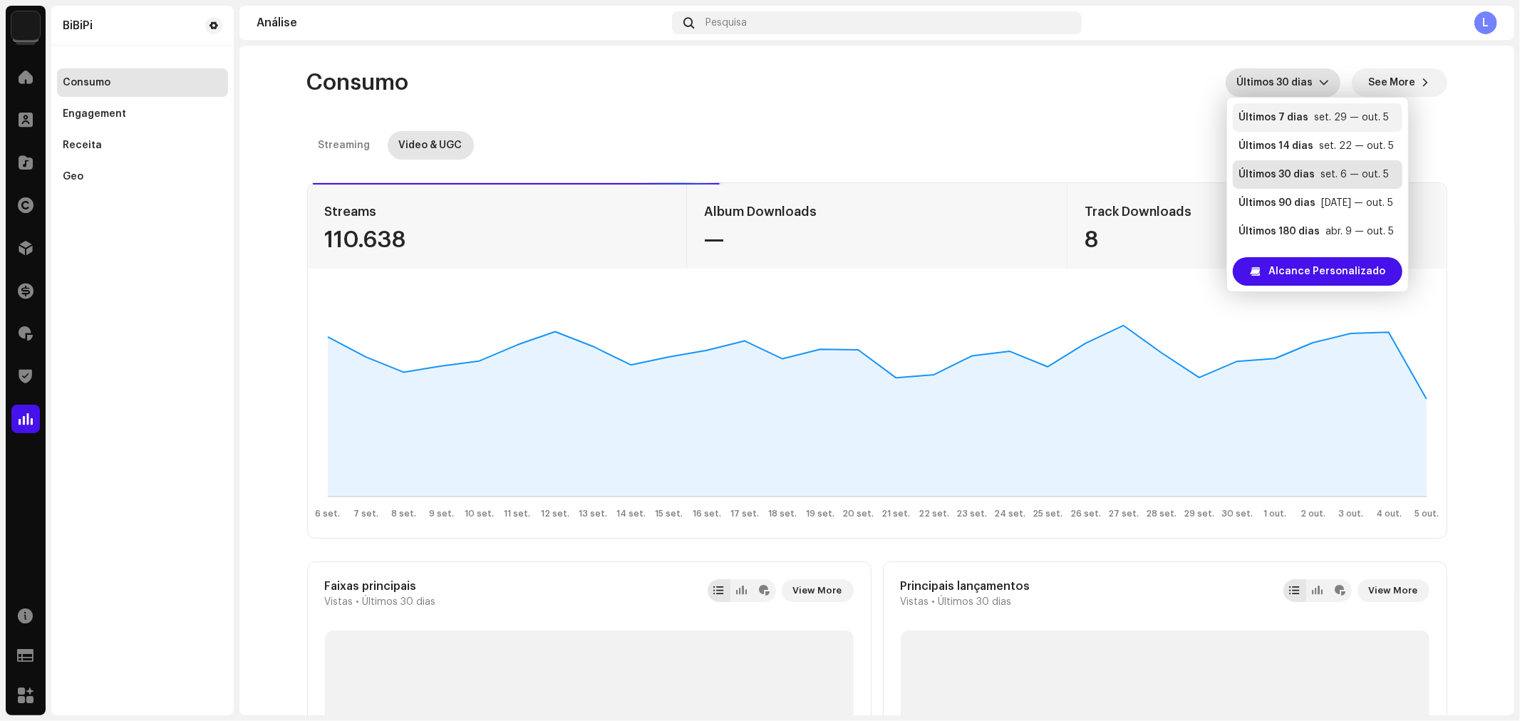
click at [1285, 110] on div "Últimos 7 dias" at bounding box center [1274, 117] width 70 height 14
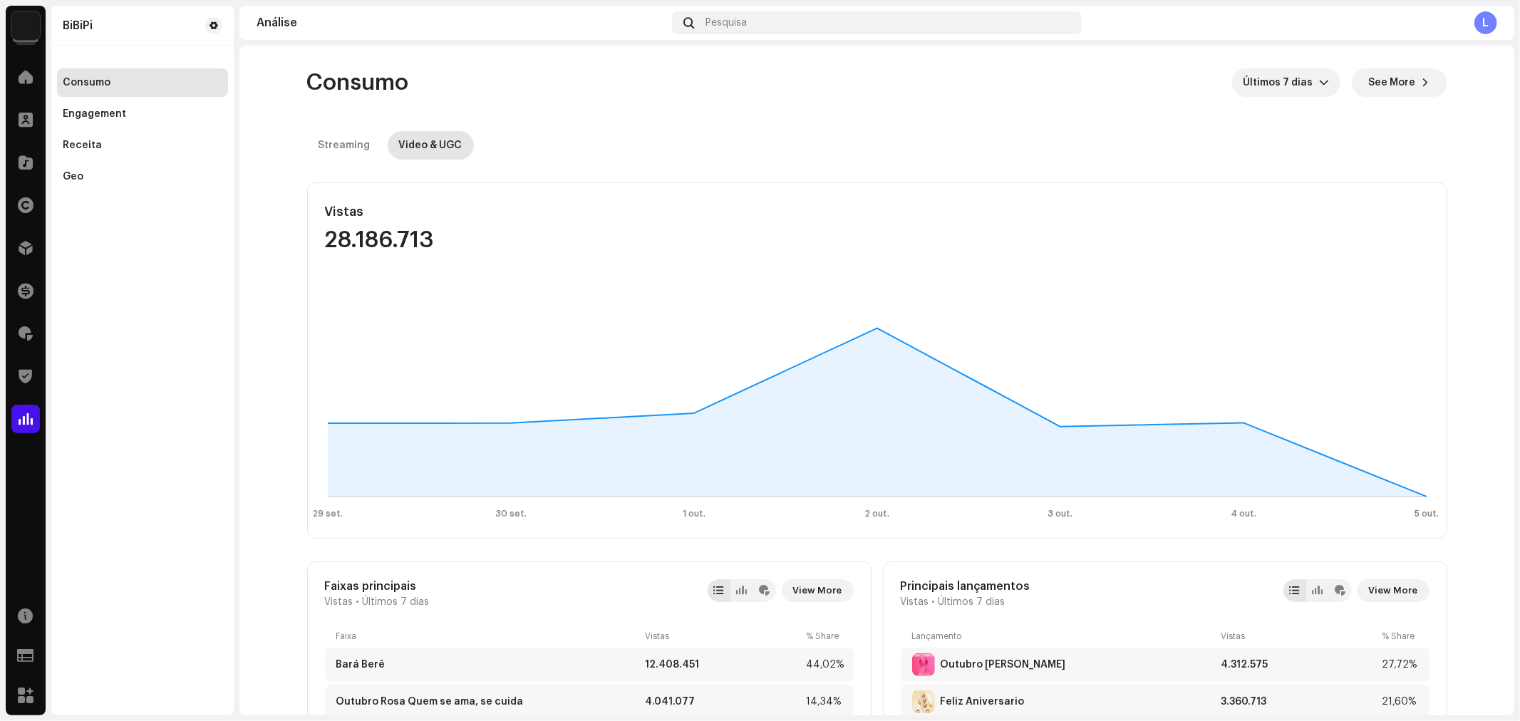
click at [1299, 76] on span "Últimos 7 dias" at bounding box center [1282, 82] width 76 height 29
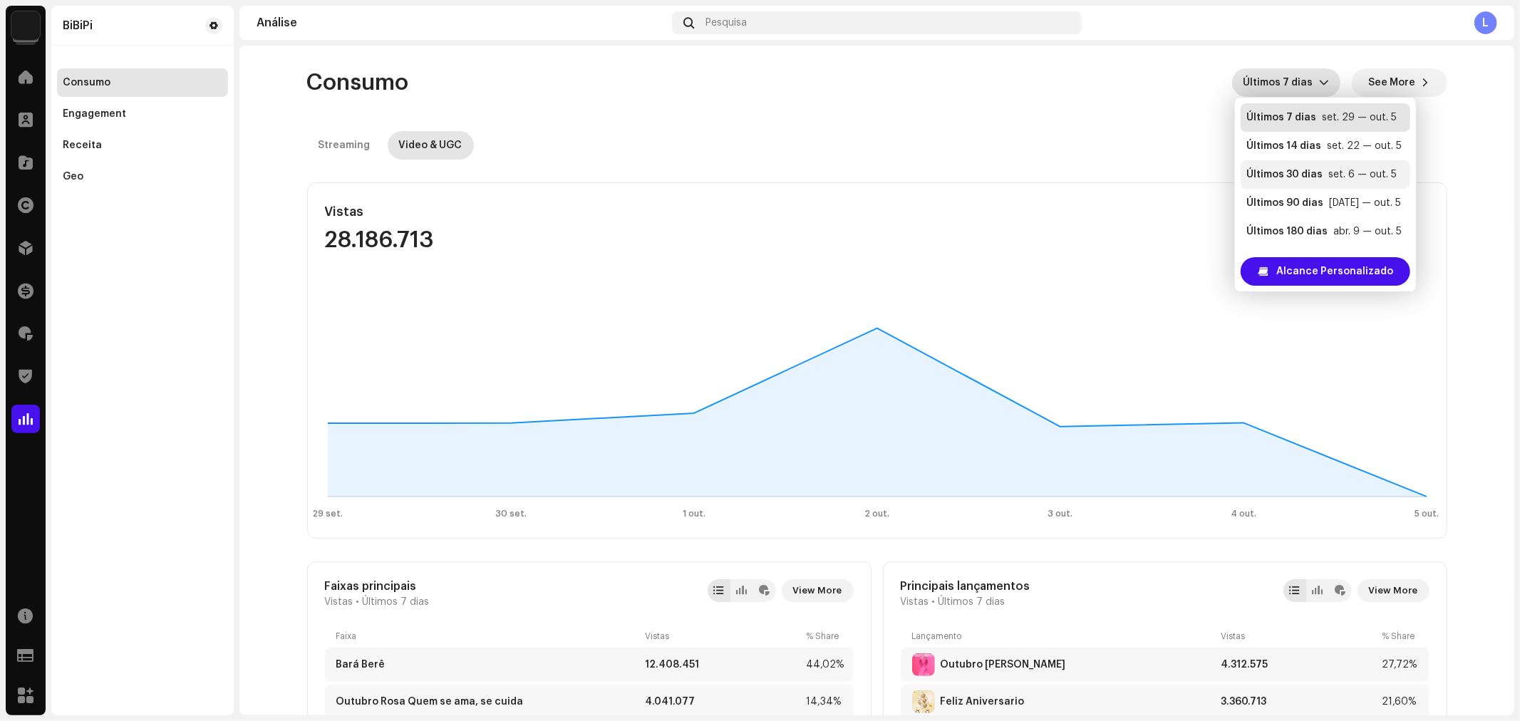
click at [1299, 173] on div "Últimos 30 dias" at bounding box center [1285, 175] width 76 height 14
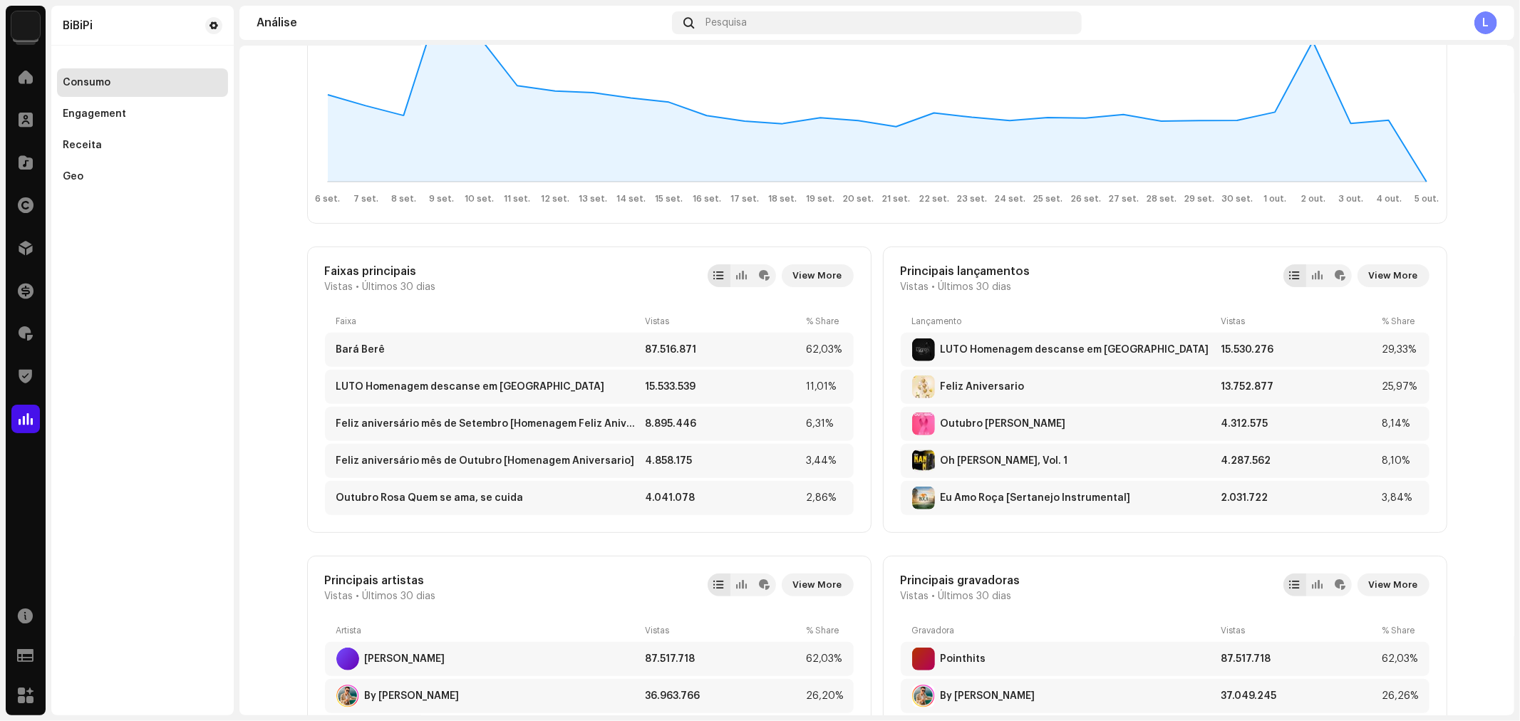
scroll to position [316, 0]
